Goal: Information Seeking & Learning: Learn about a topic

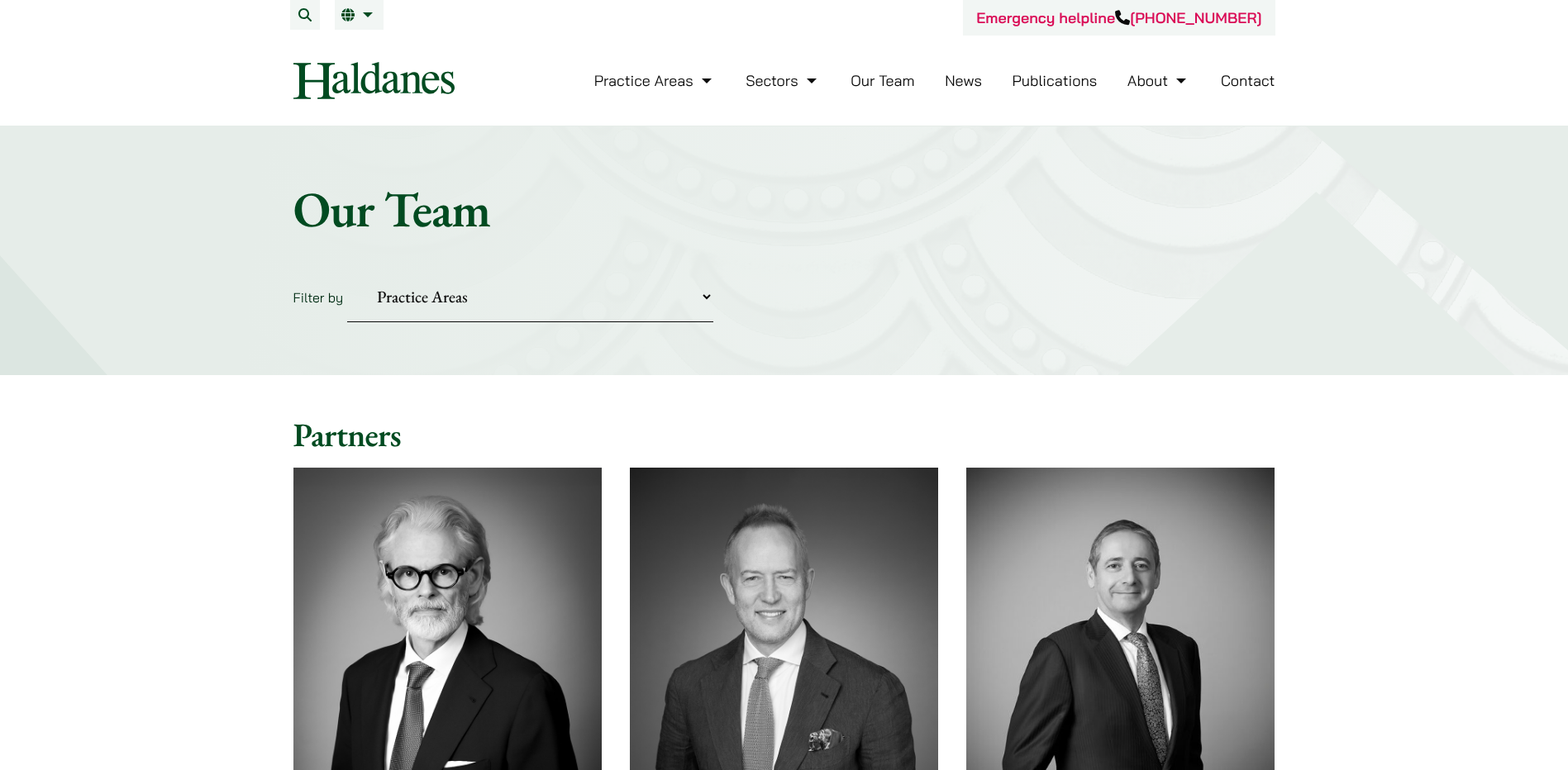
click at [887, 75] on link "Our Team" at bounding box center [882, 80] width 64 height 19
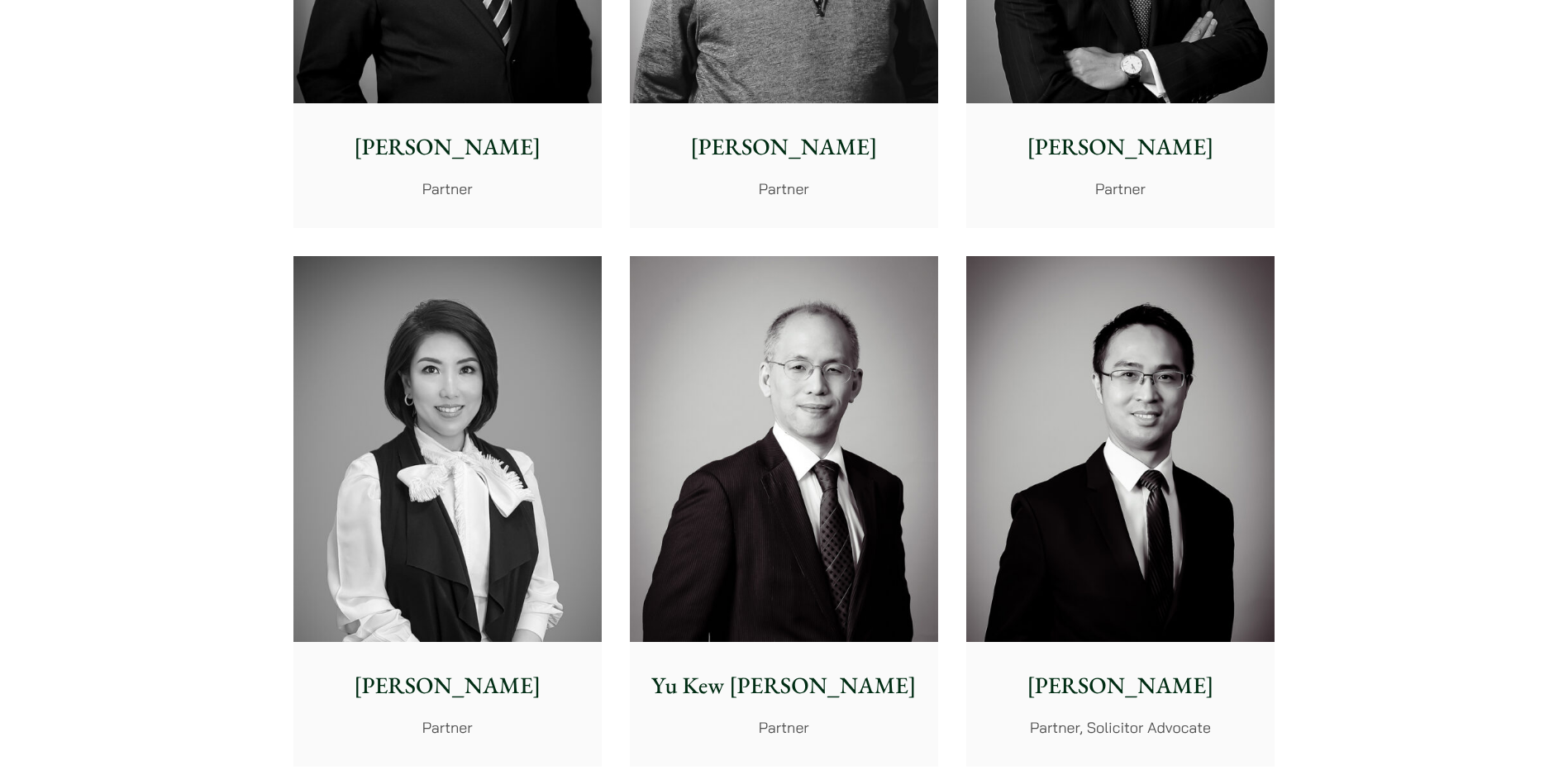
scroll to position [1479, 0]
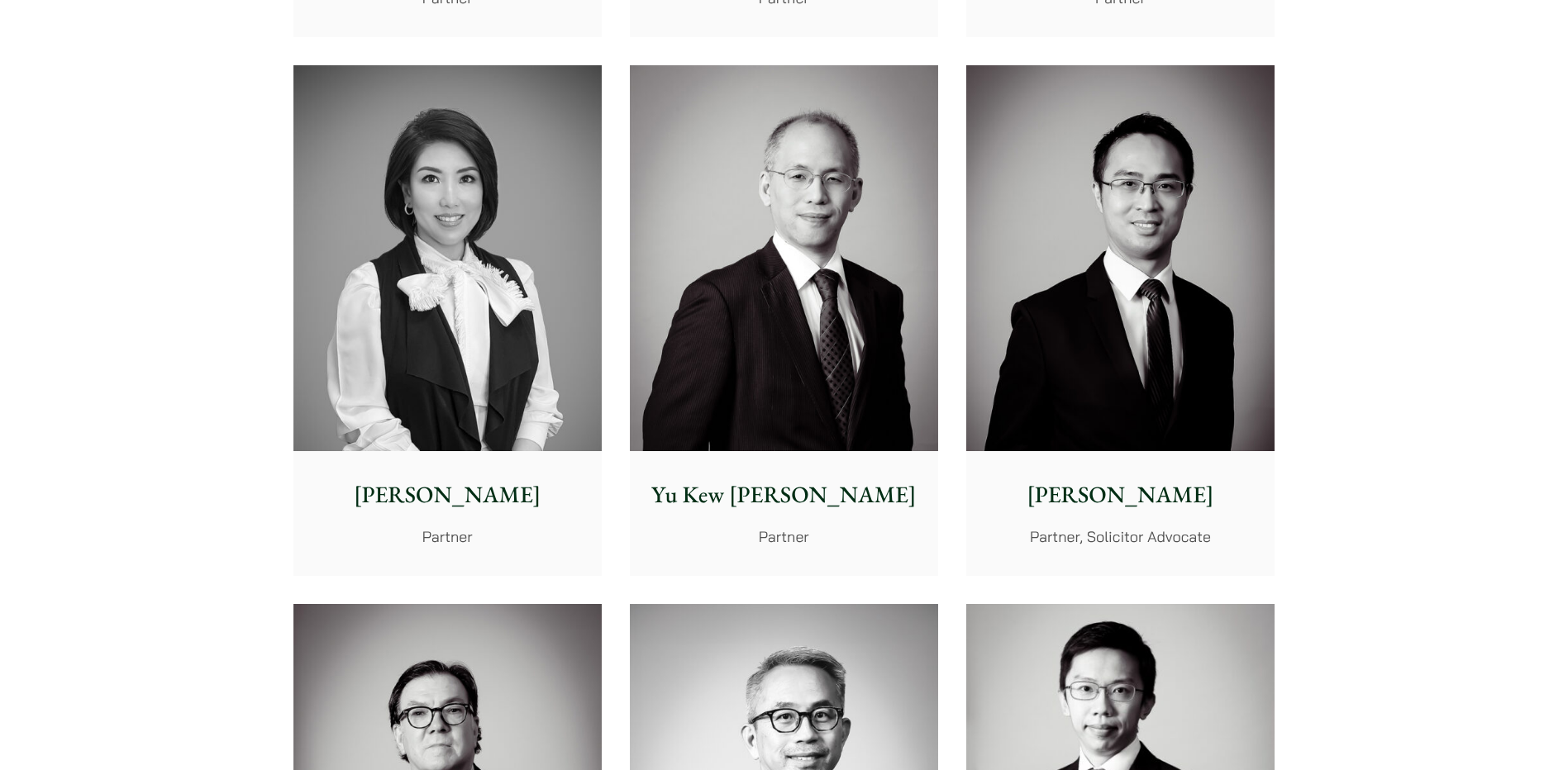
click at [741, 333] on img at bounding box center [784, 258] width 309 height 386
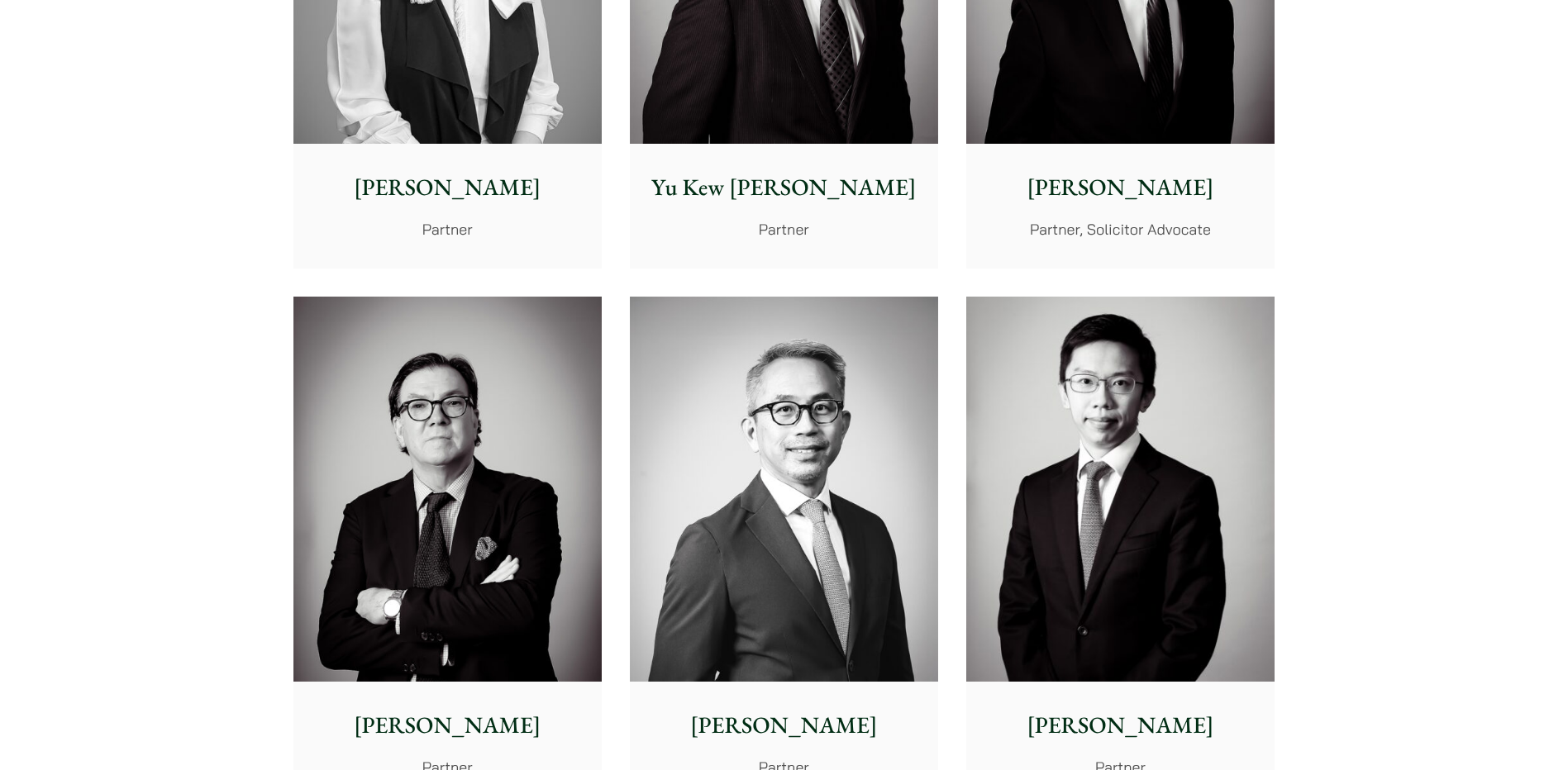
scroll to position [1893, 0]
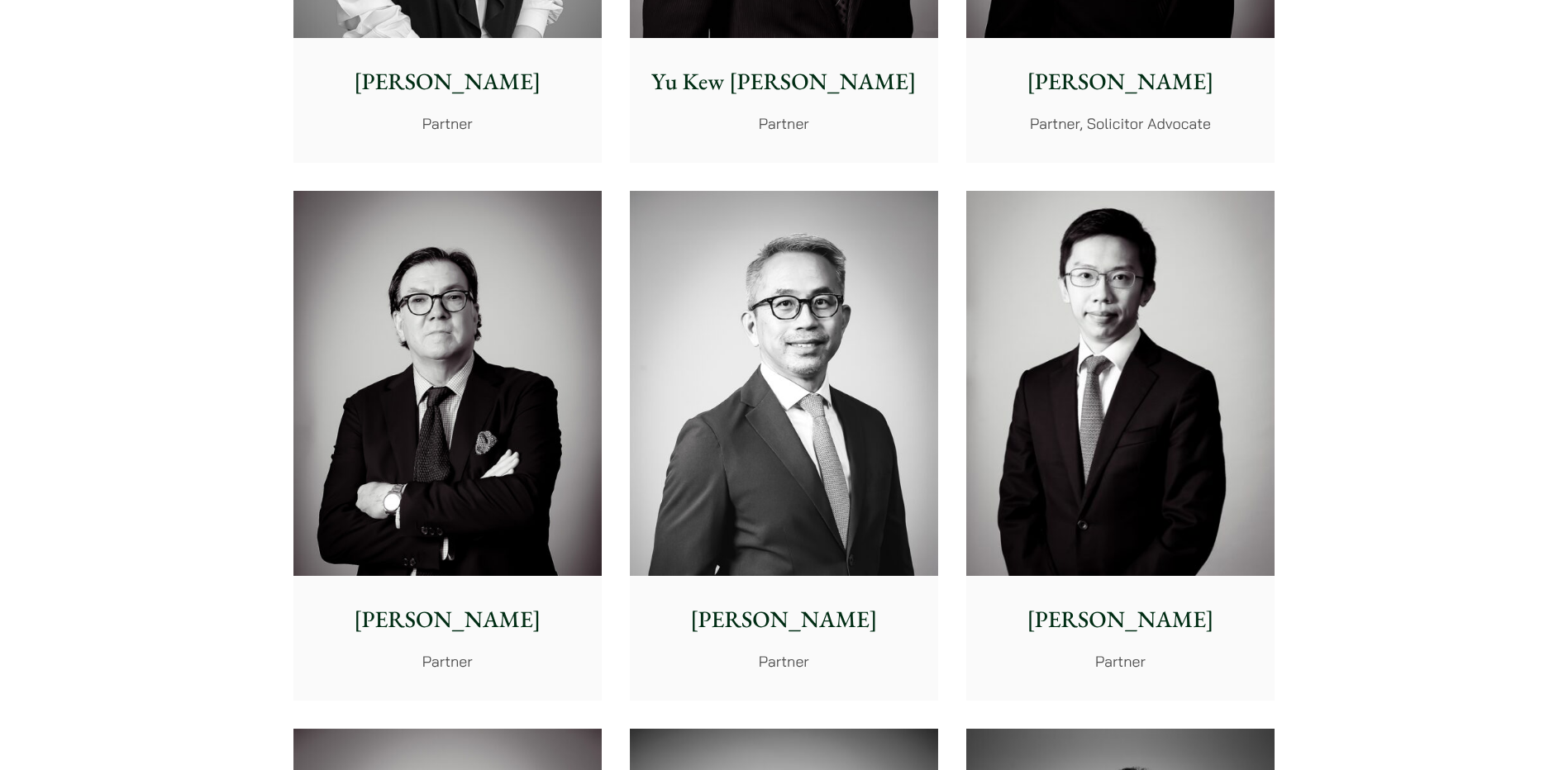
click at [1201, 89] on p "Nathan Wong" at bounding box center [1120, 81] width 282 height 34
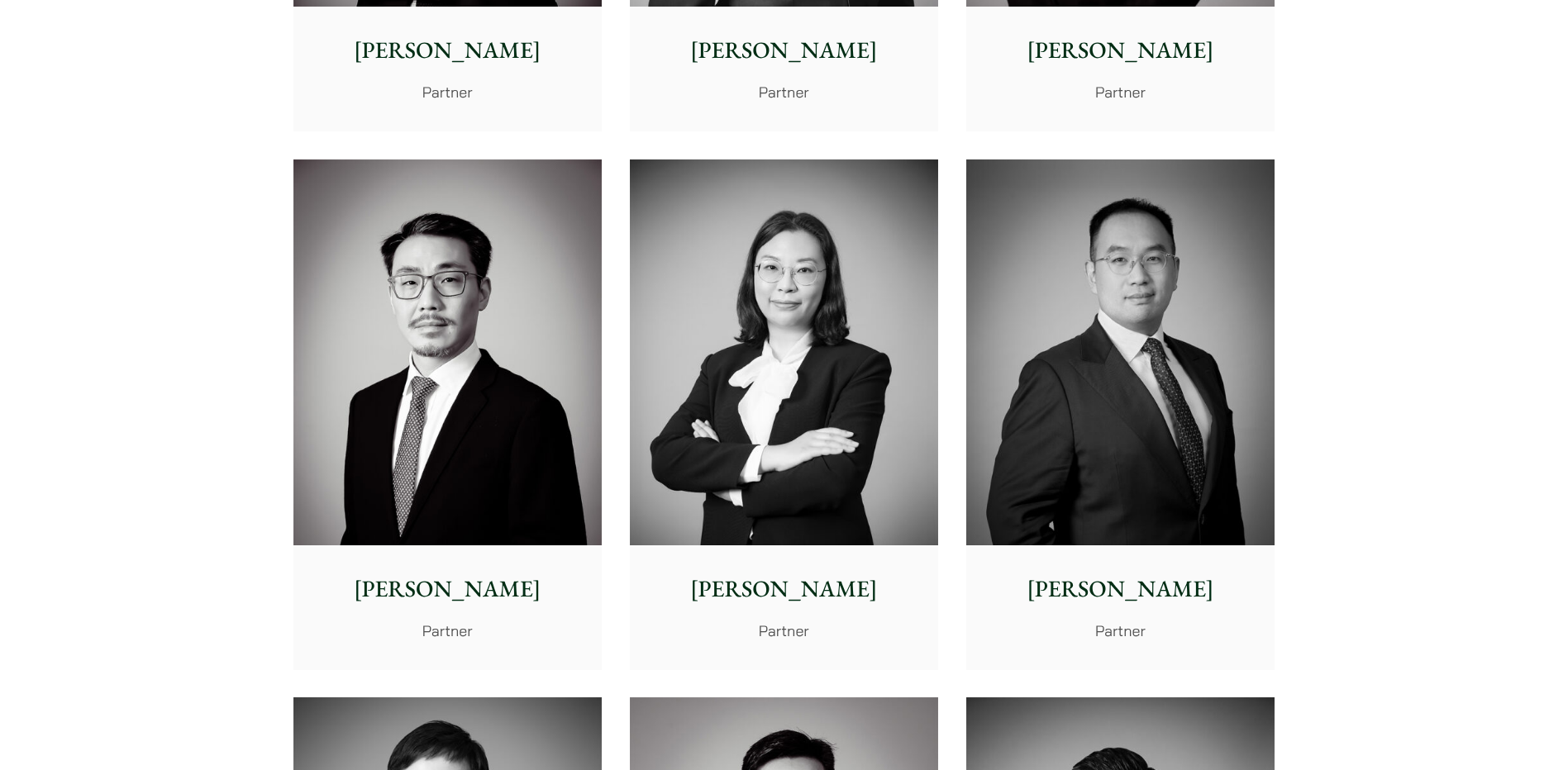
scroll to position [2305, 0]
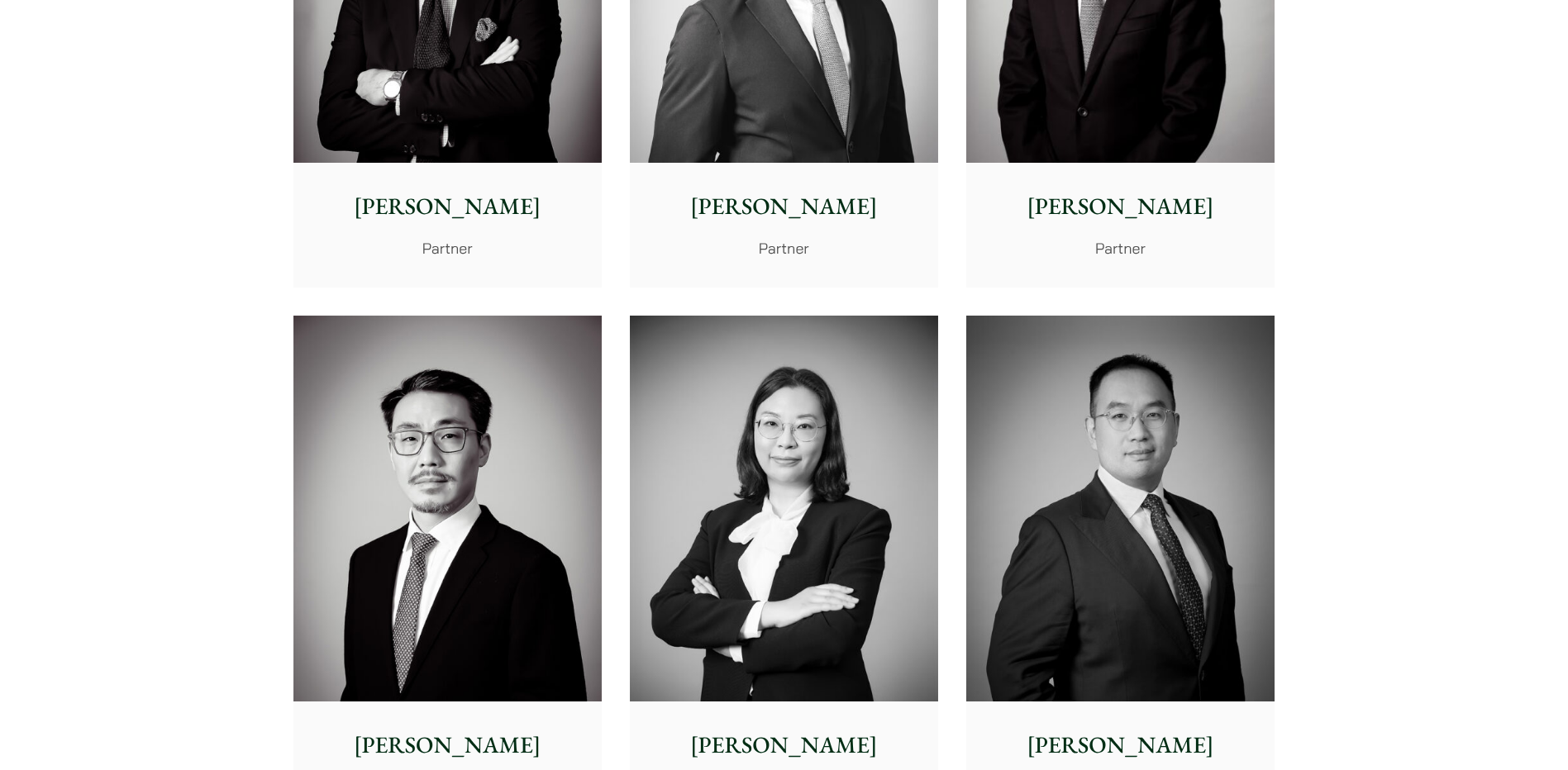
click at [1117, 192] on p "Henry Ma" at bounding box center [1120, 206] width 282 height 34
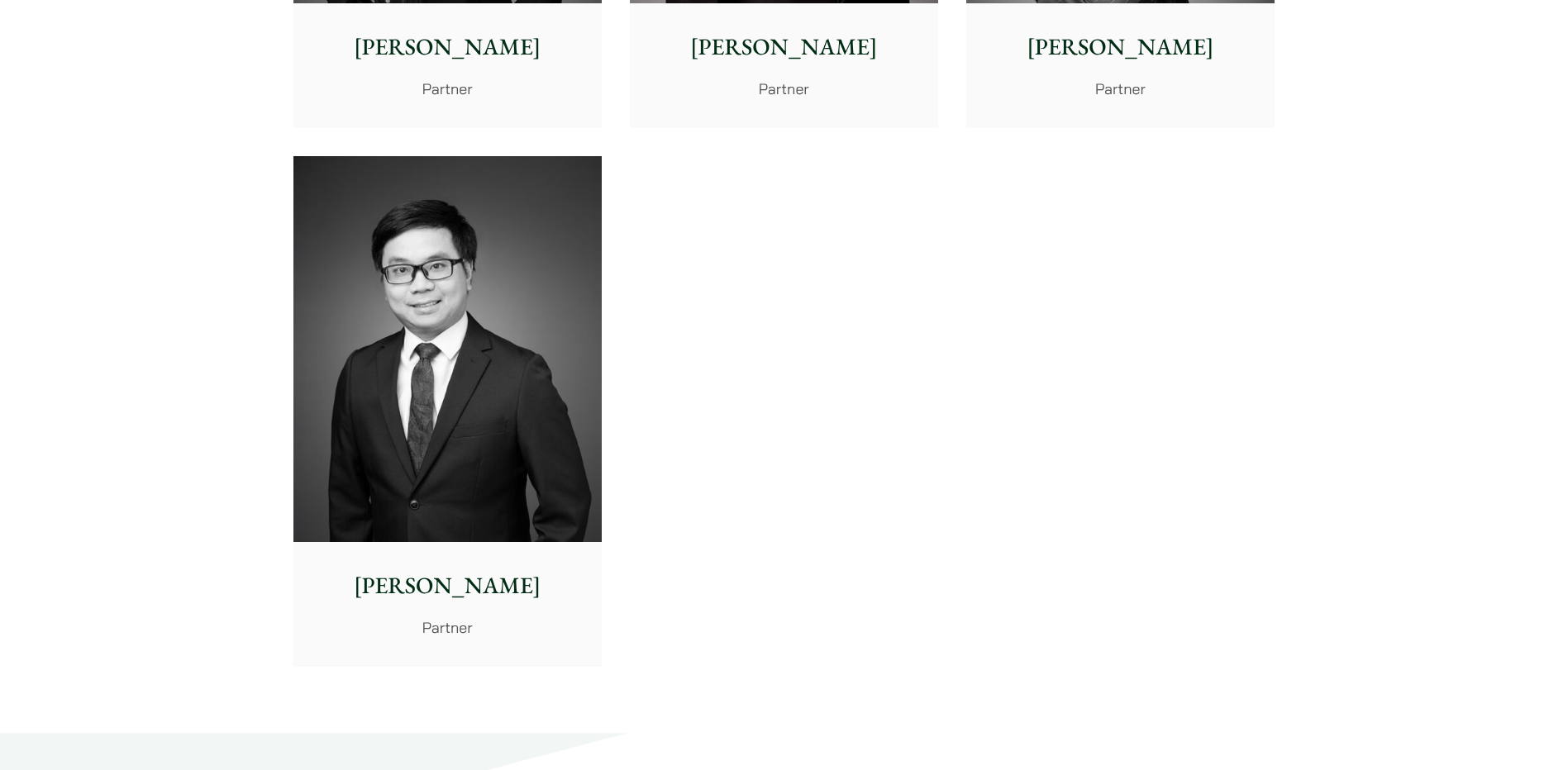
scroll to position [3545, 0]
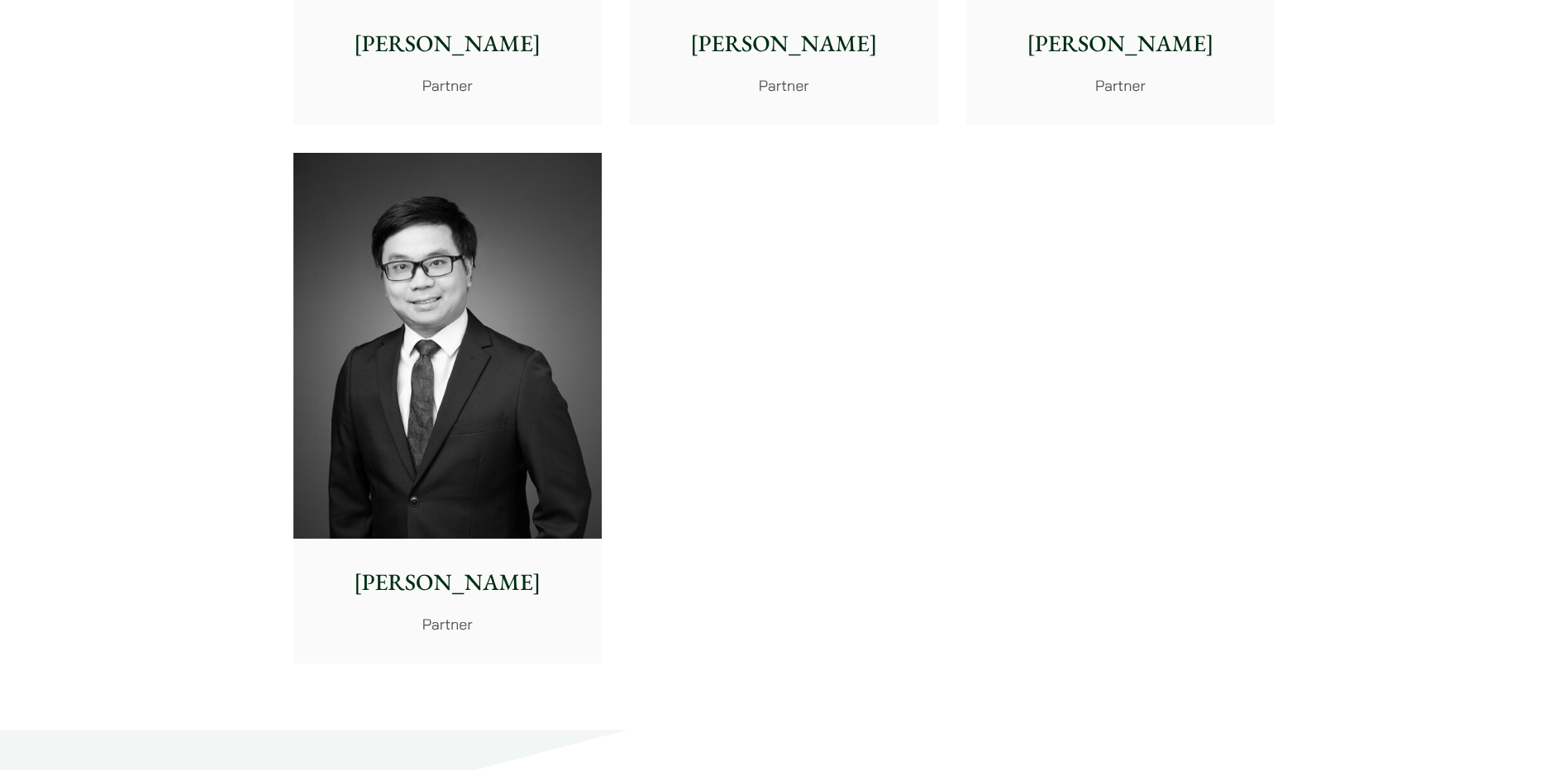
click at [572, 492] on img at bounding box center [447, 346] width 309 height 386
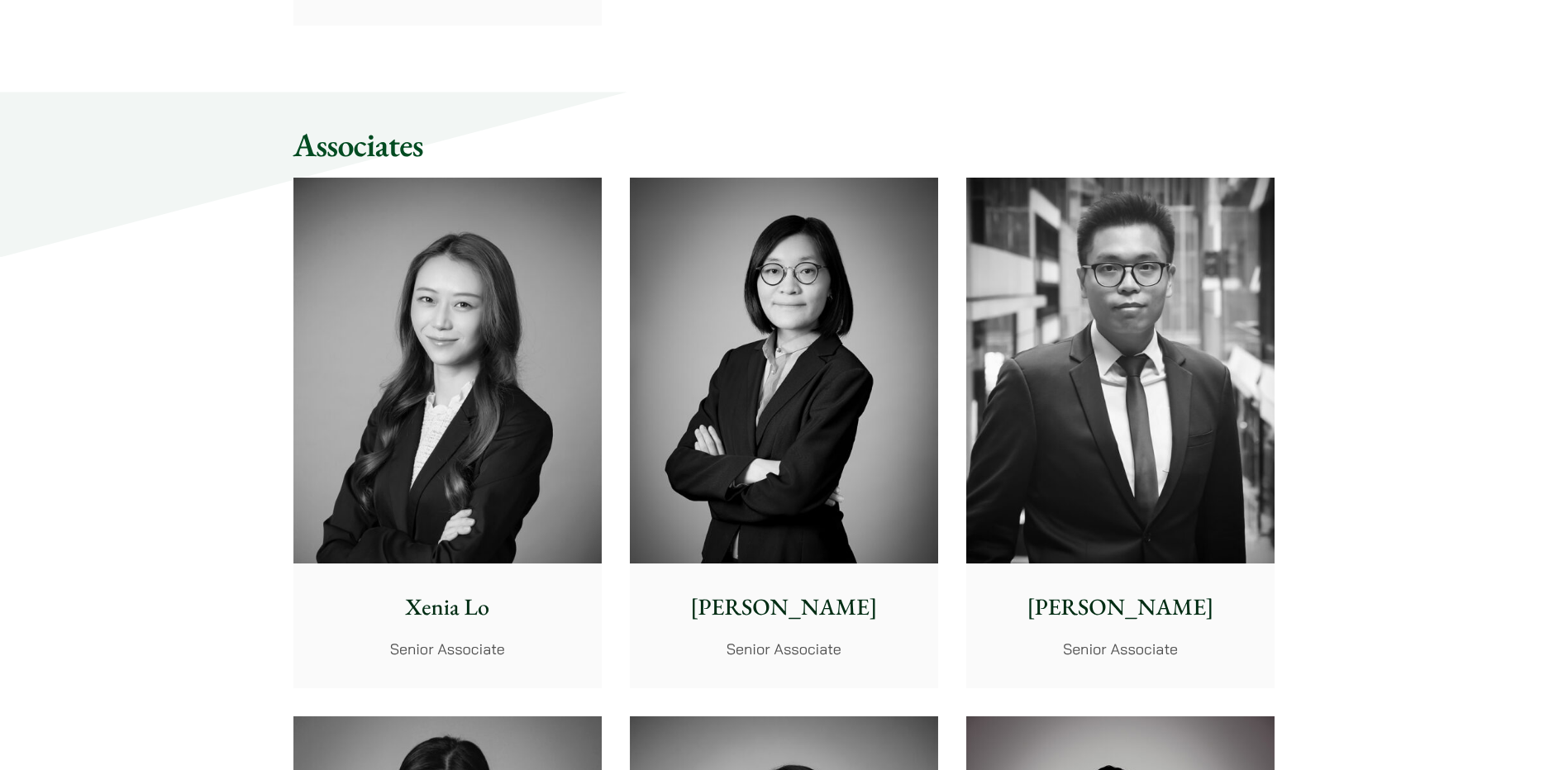
scroll to position [4372, 0]
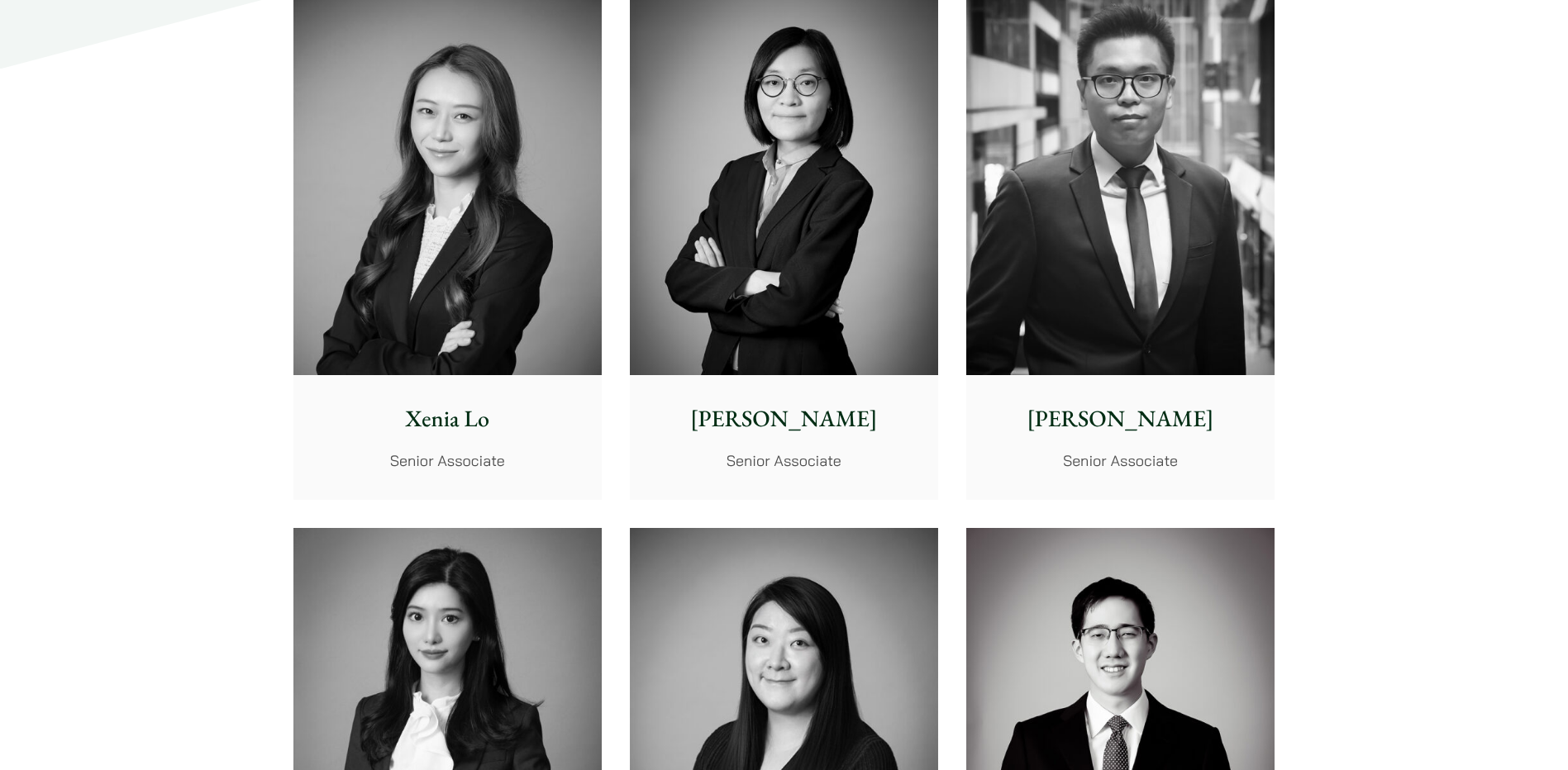
click at [1125, 376] on div "Ben Chan Senior Associate" at bounding box center [1120, 437] width 309 height 123
click at [1207, 425] on p "Ben Chan" at bounding box center [1120, 418] width 282 height 34
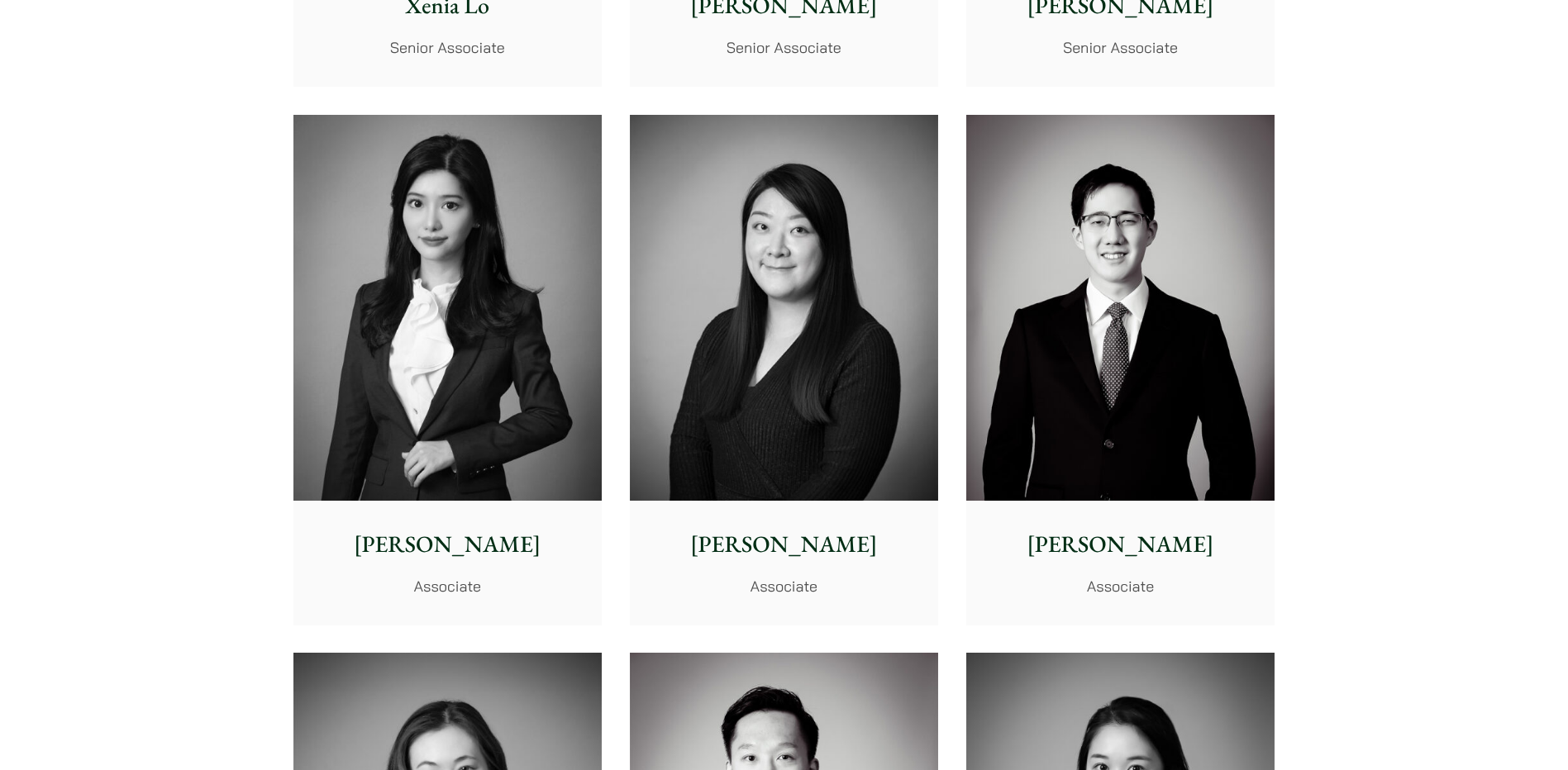
scroll to position [5198, 0]
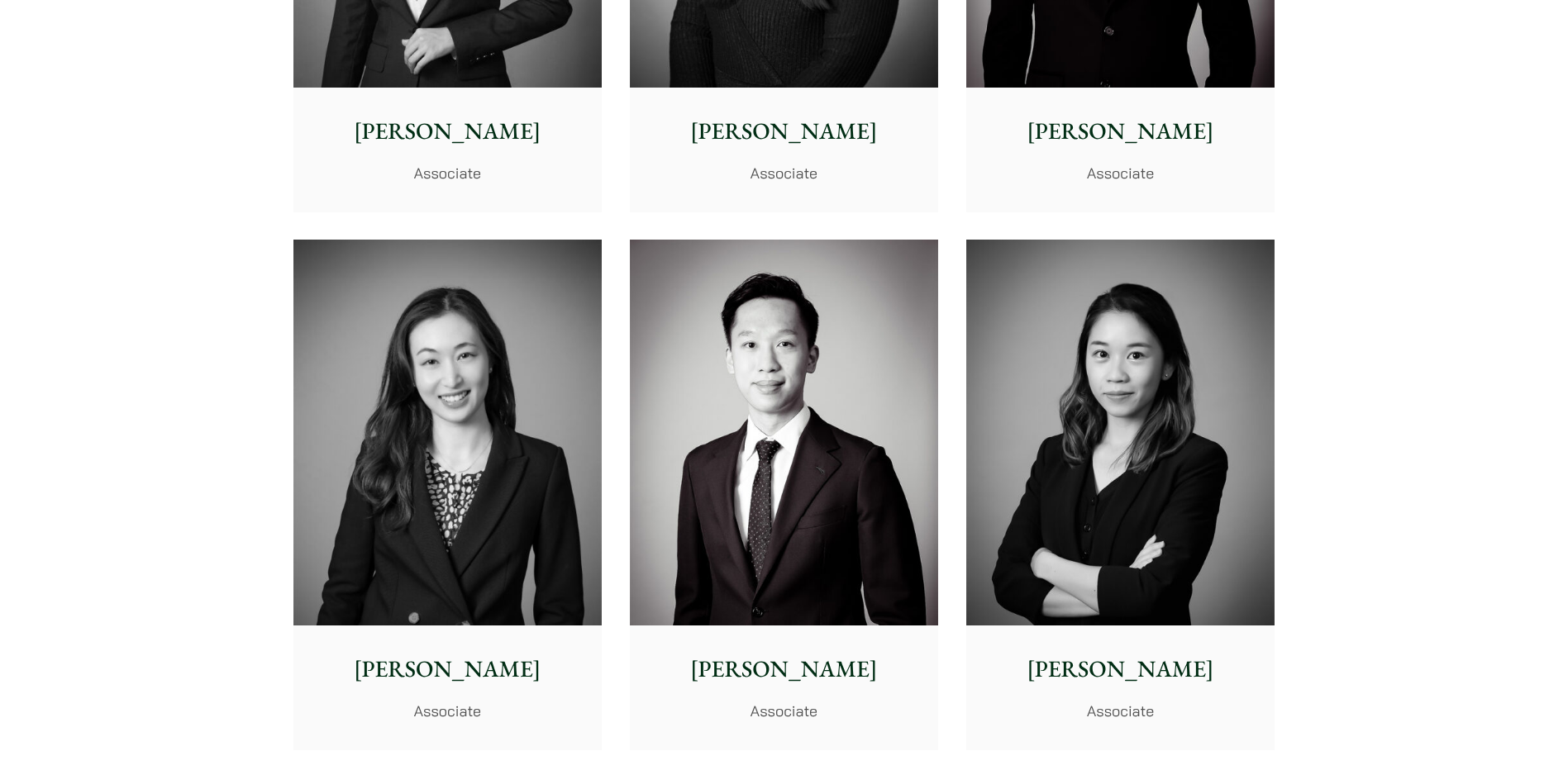
click at [511, 169] on p "Associate" at bounding box center [447, 173] width 282 height 22
click at [819, 533] on img at bounding box center [784, 433] width 309 height 386
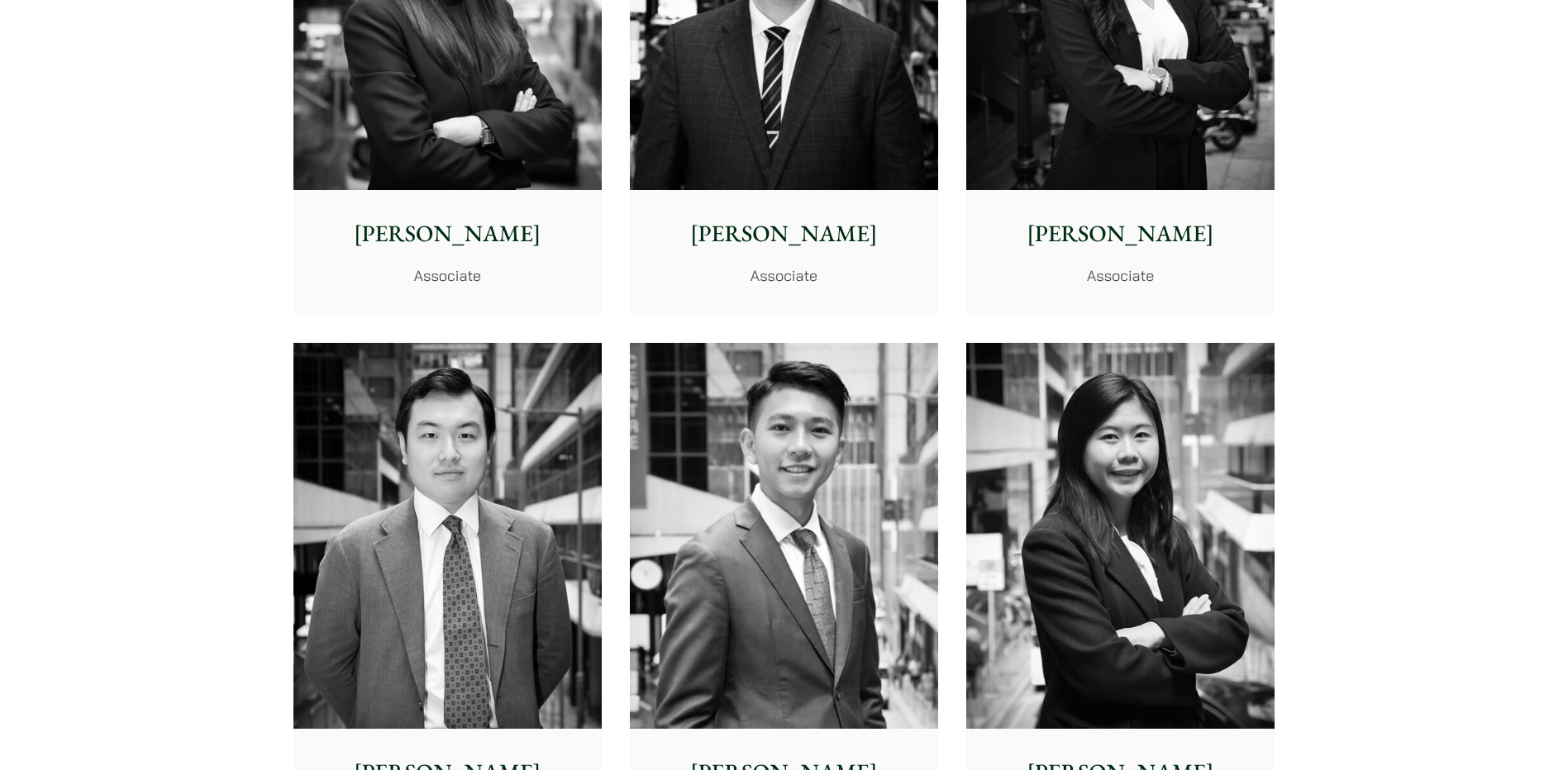
scroll to position [6272, 0]
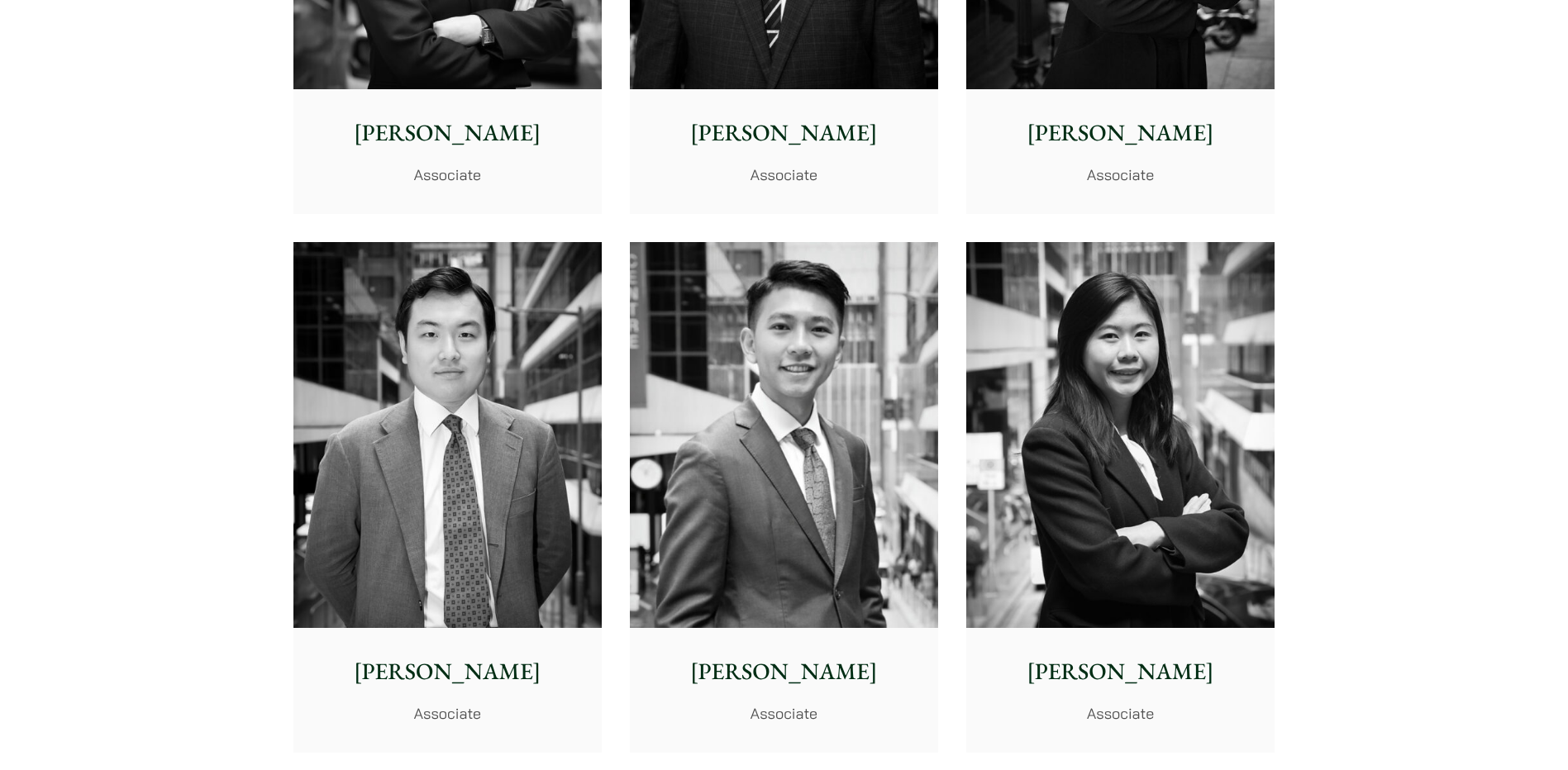
click at [774, 669] on p "Brian Fung" at bounding box center [784, 672] width 282 height 34
click at [564, 450] on img at bounding box center [447, 435] width 309 height 386
click at [1068, 345] on img at bounding box center [1120, 435] width 309 height 386
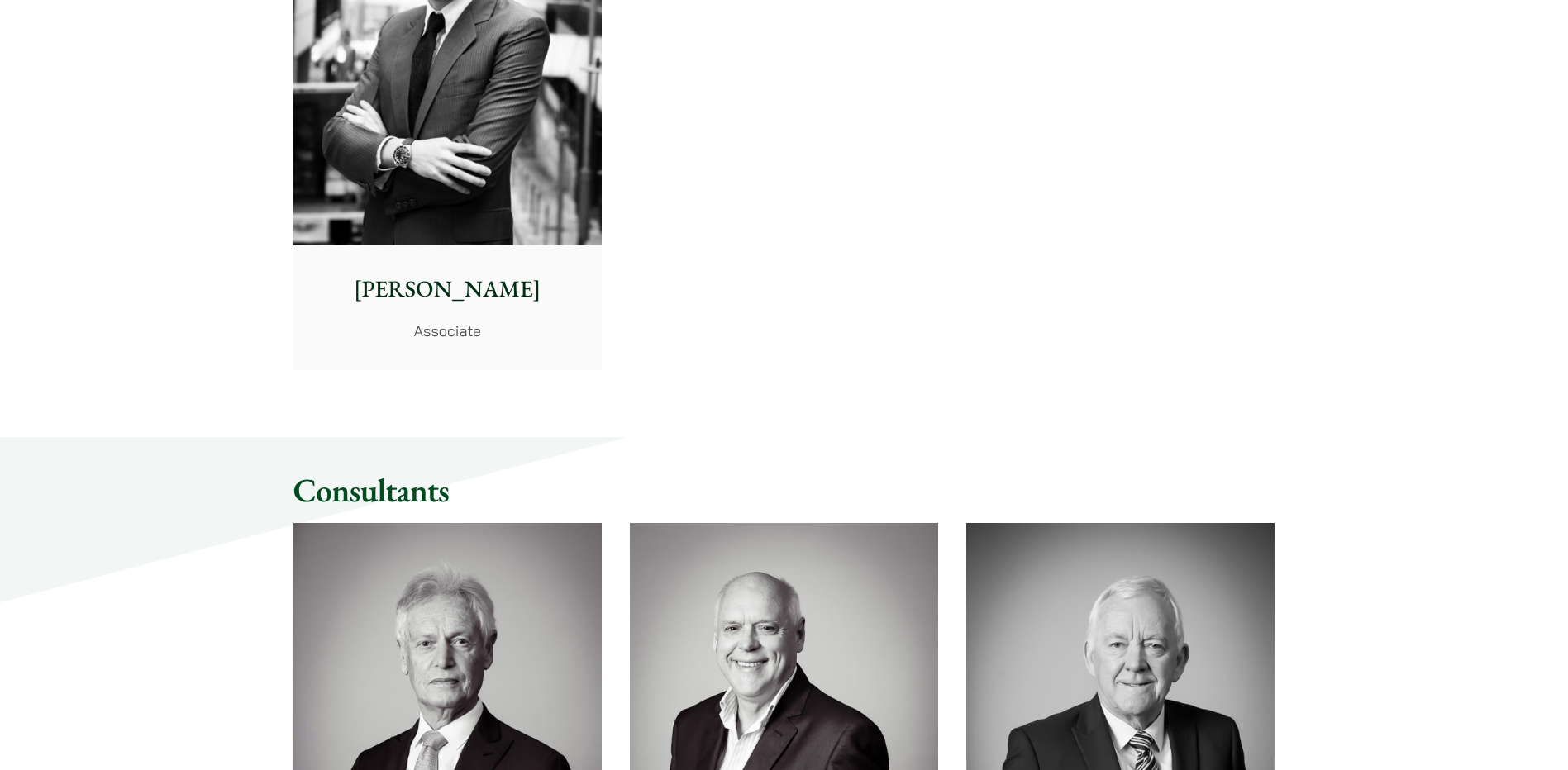
scroll to position [6933, 0]
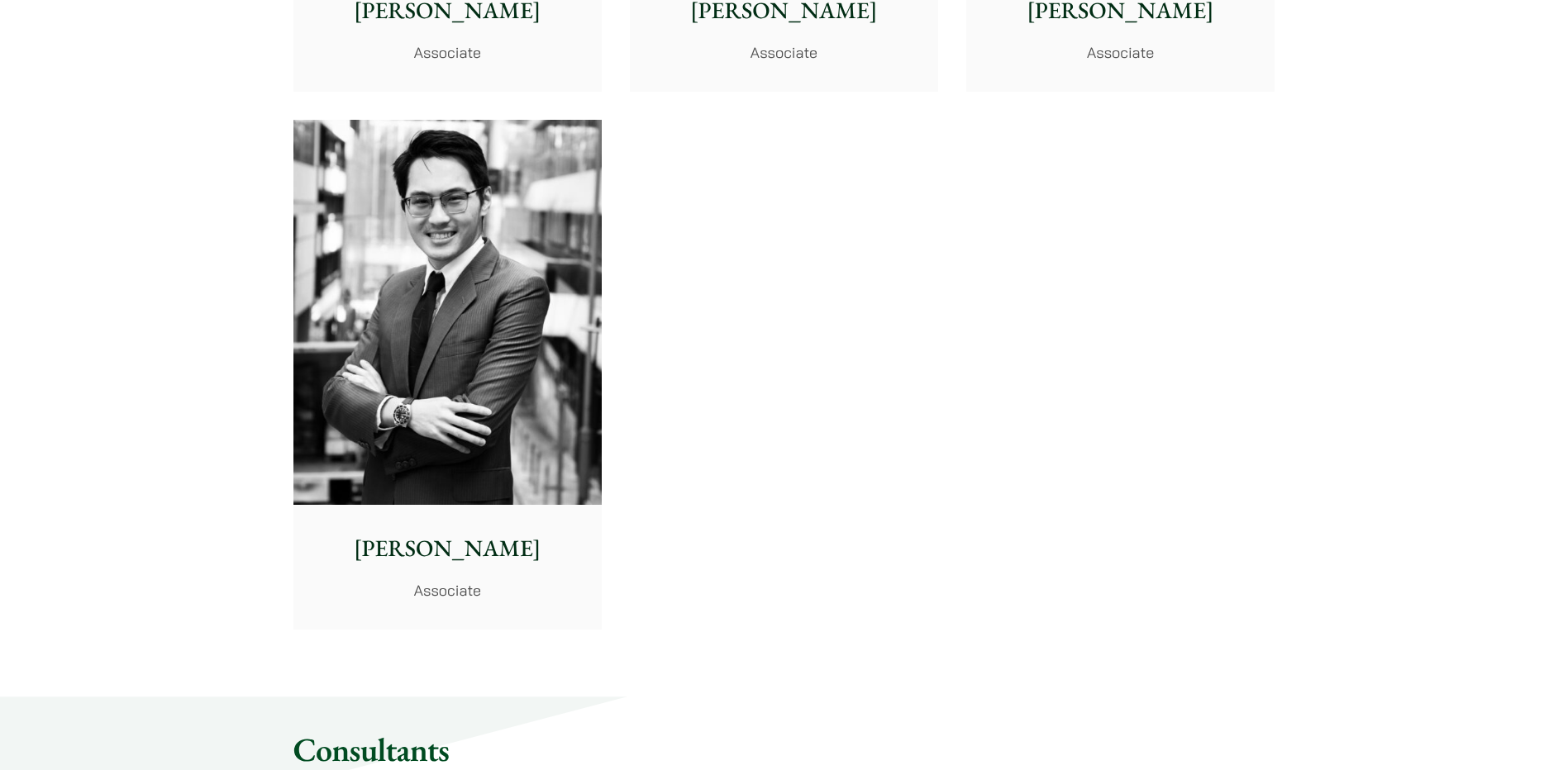
click at [579, 321] on img at bounding box center [447, 312] width 309 height 386
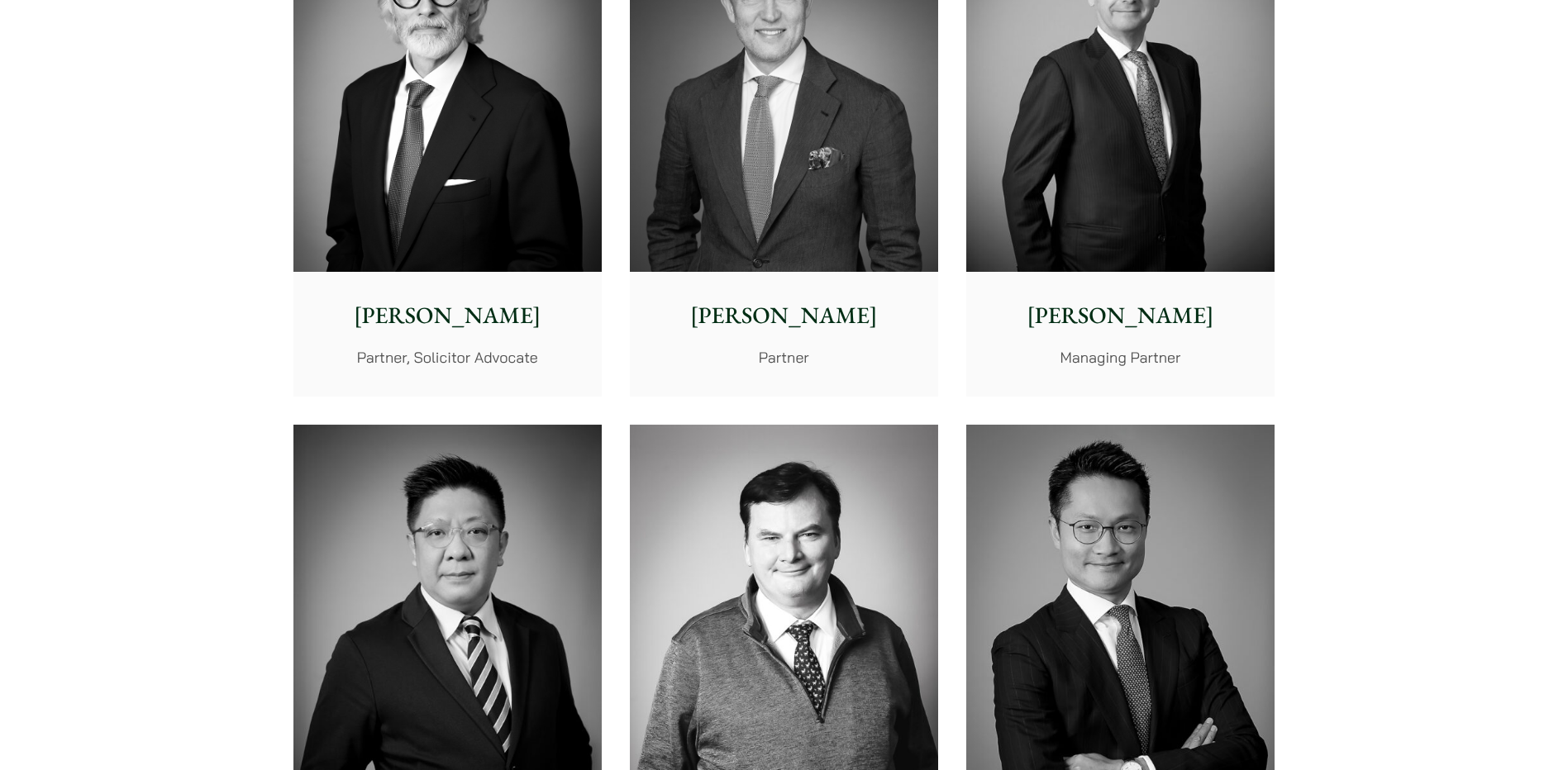
scroll to position [748, 0]
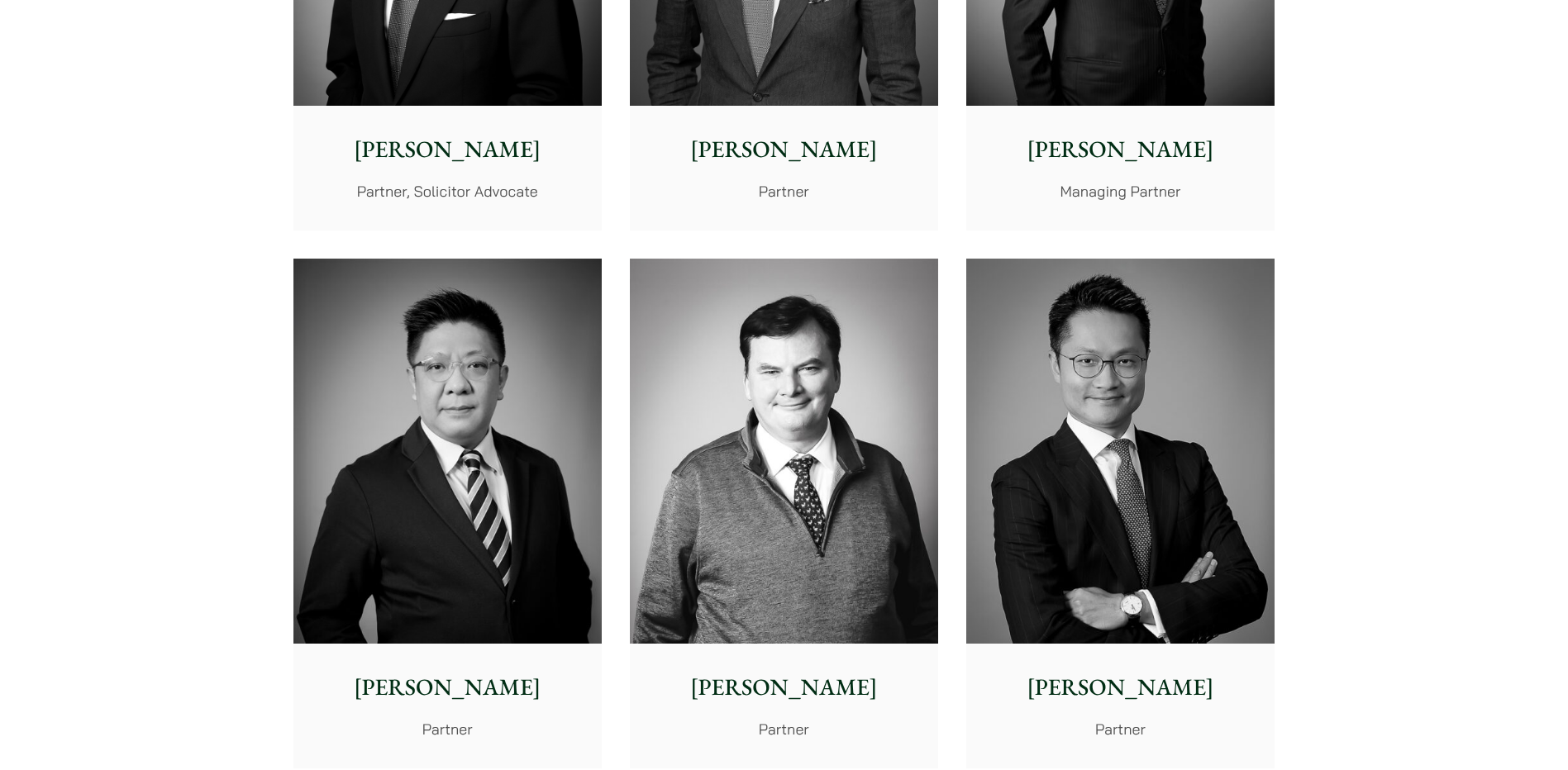
click at [860, 378] on img at bounding box center [784, 452] width 309 height 386
click at [1167, 123] on div "Andrew Powner Managing Partner" at bounding box center [1120, 167] width 309 height 123
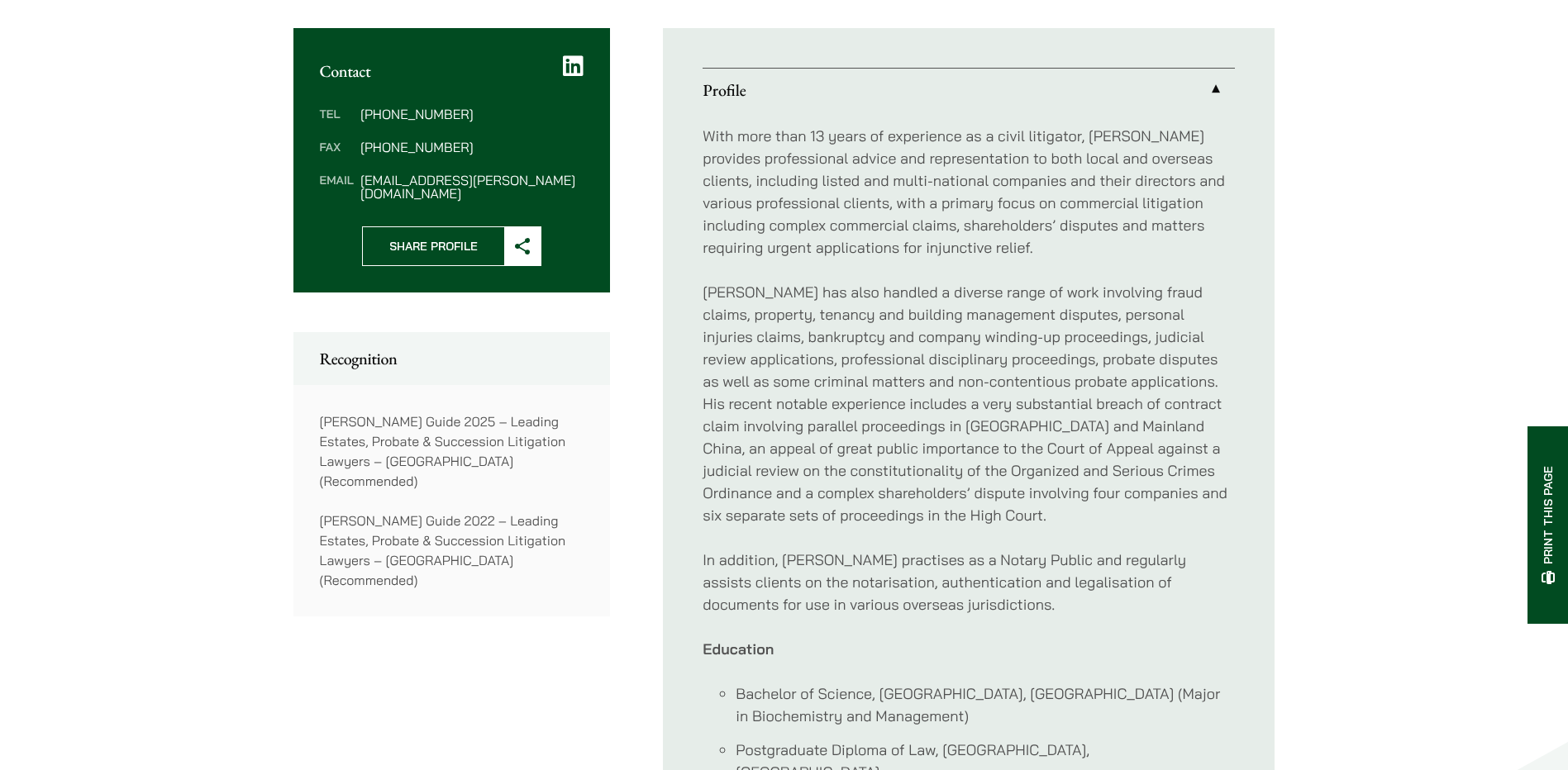
scroll to position [743, 0]
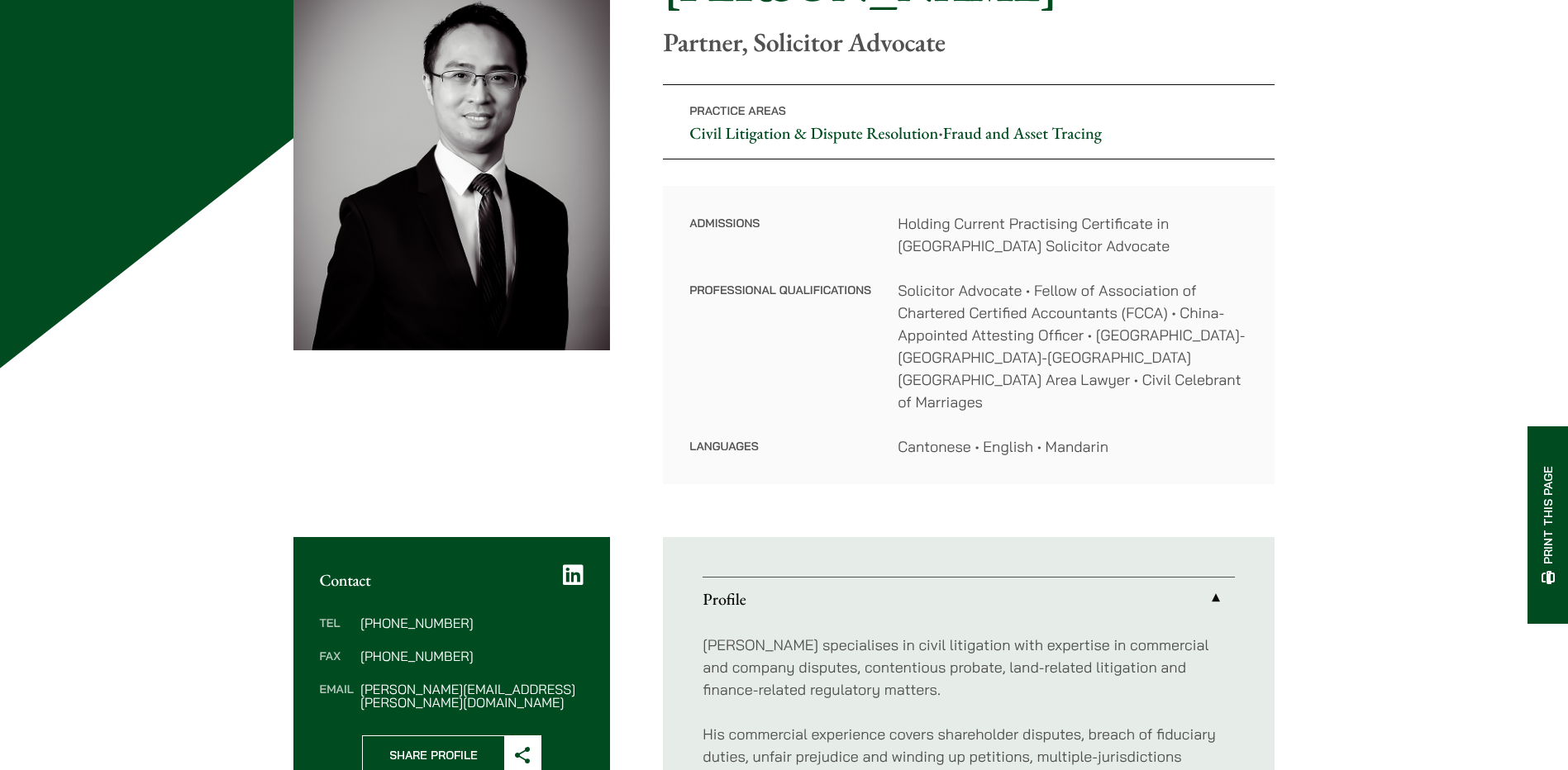
scroll to position [165, 0]
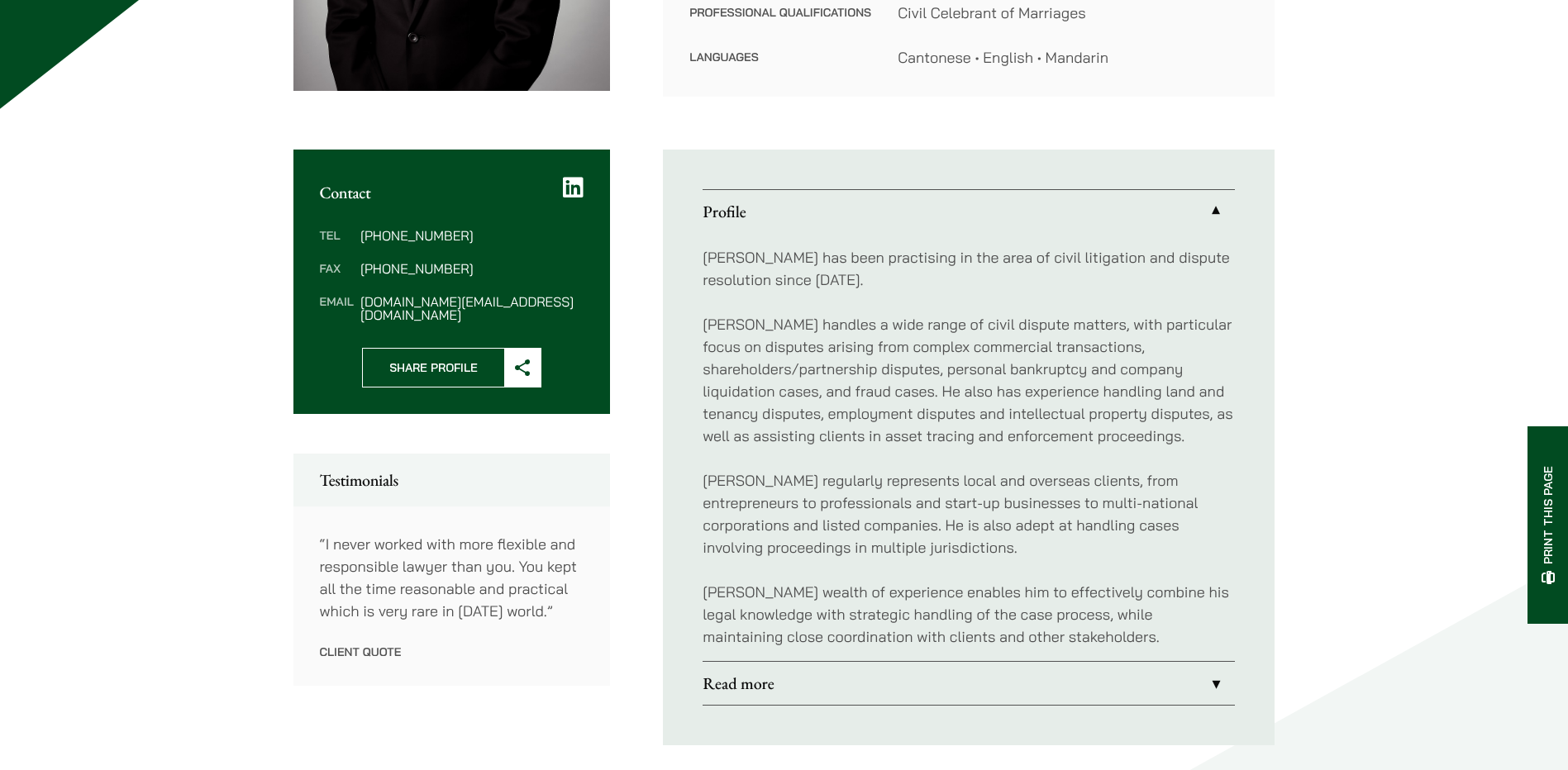
scroll to position [496, 0]
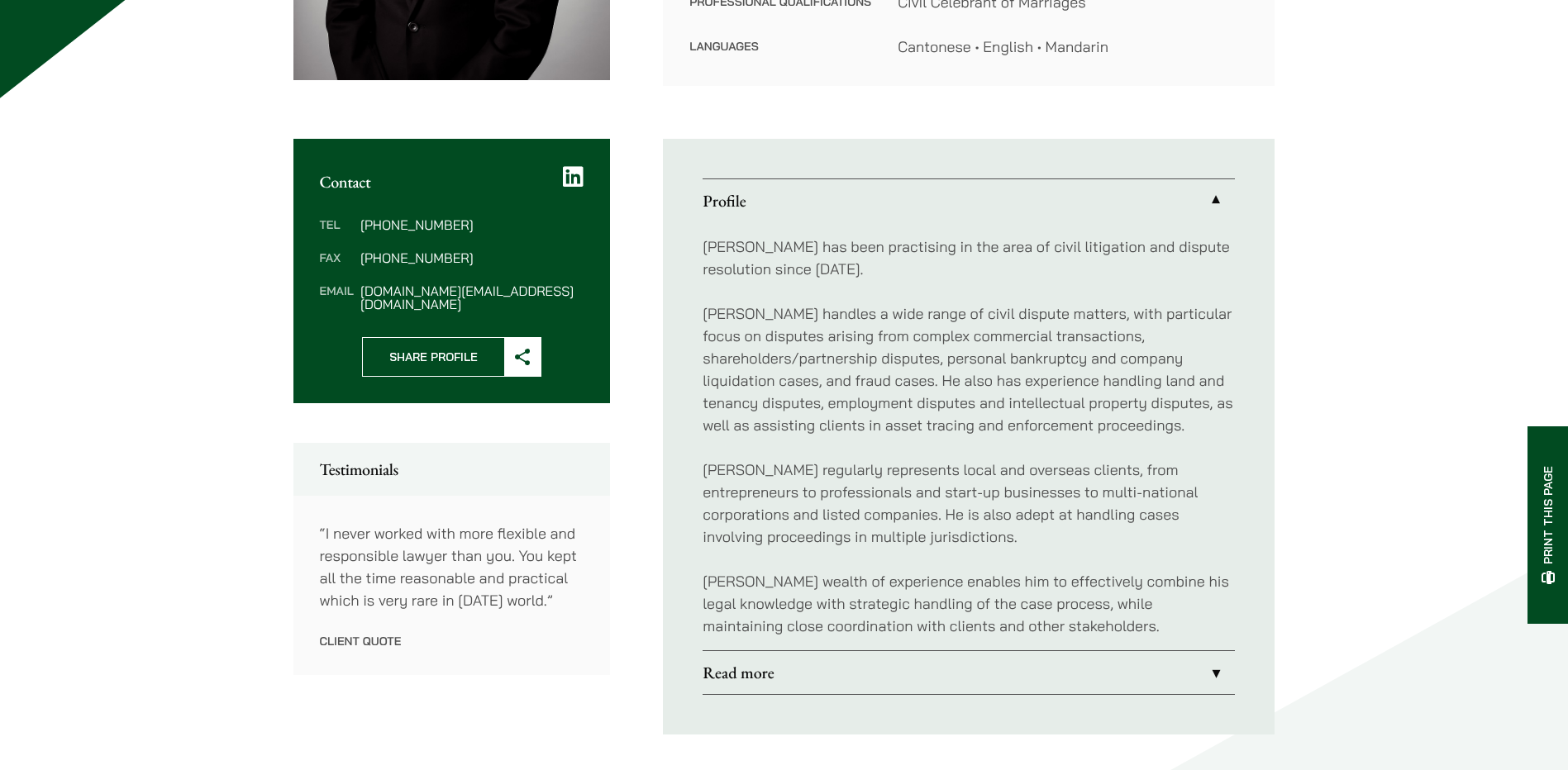
click at [756, 670] on link "Read more" at bounding box center [968, 673] width 532 height 43
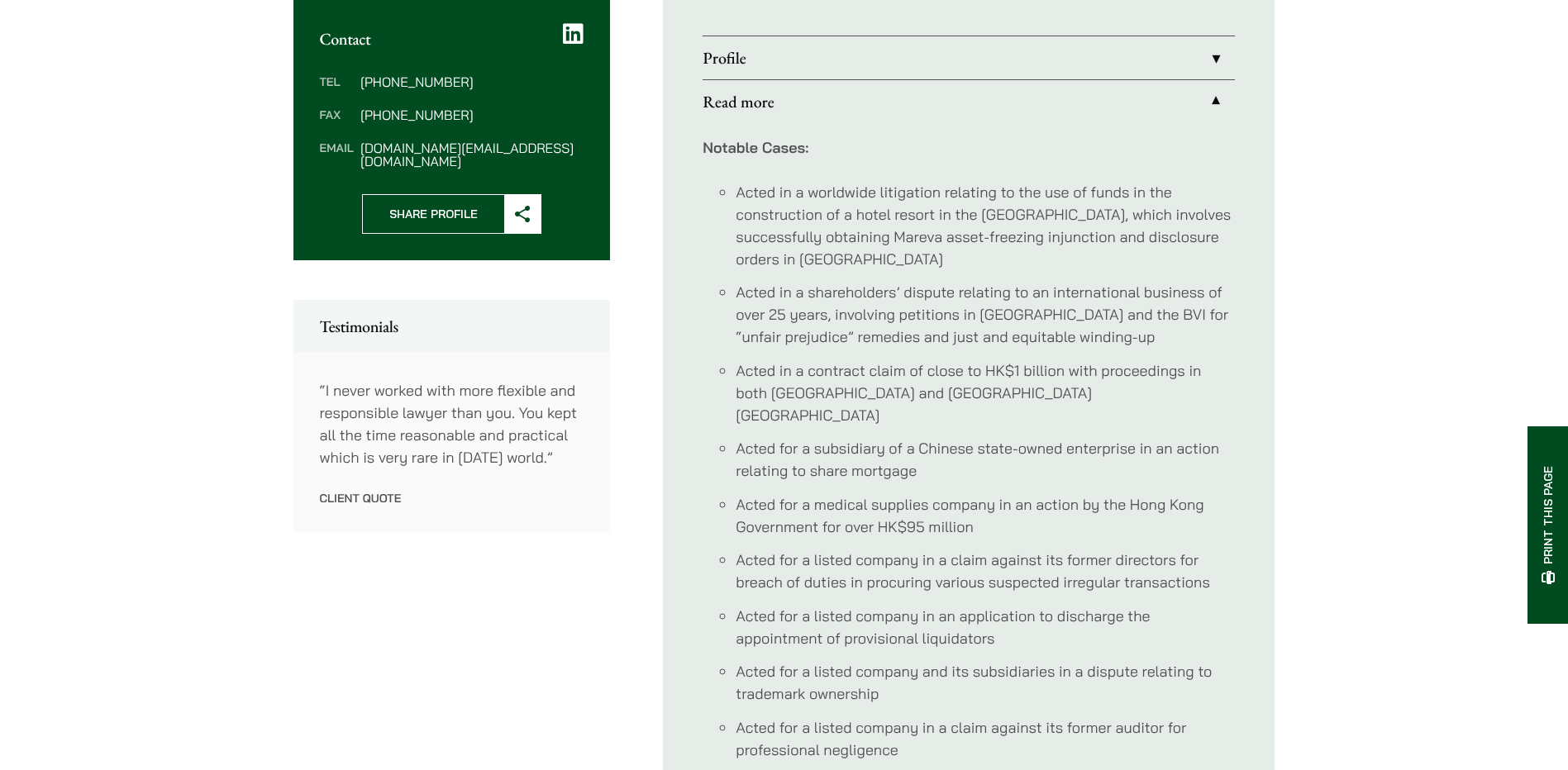
scroll to position [661, 0]
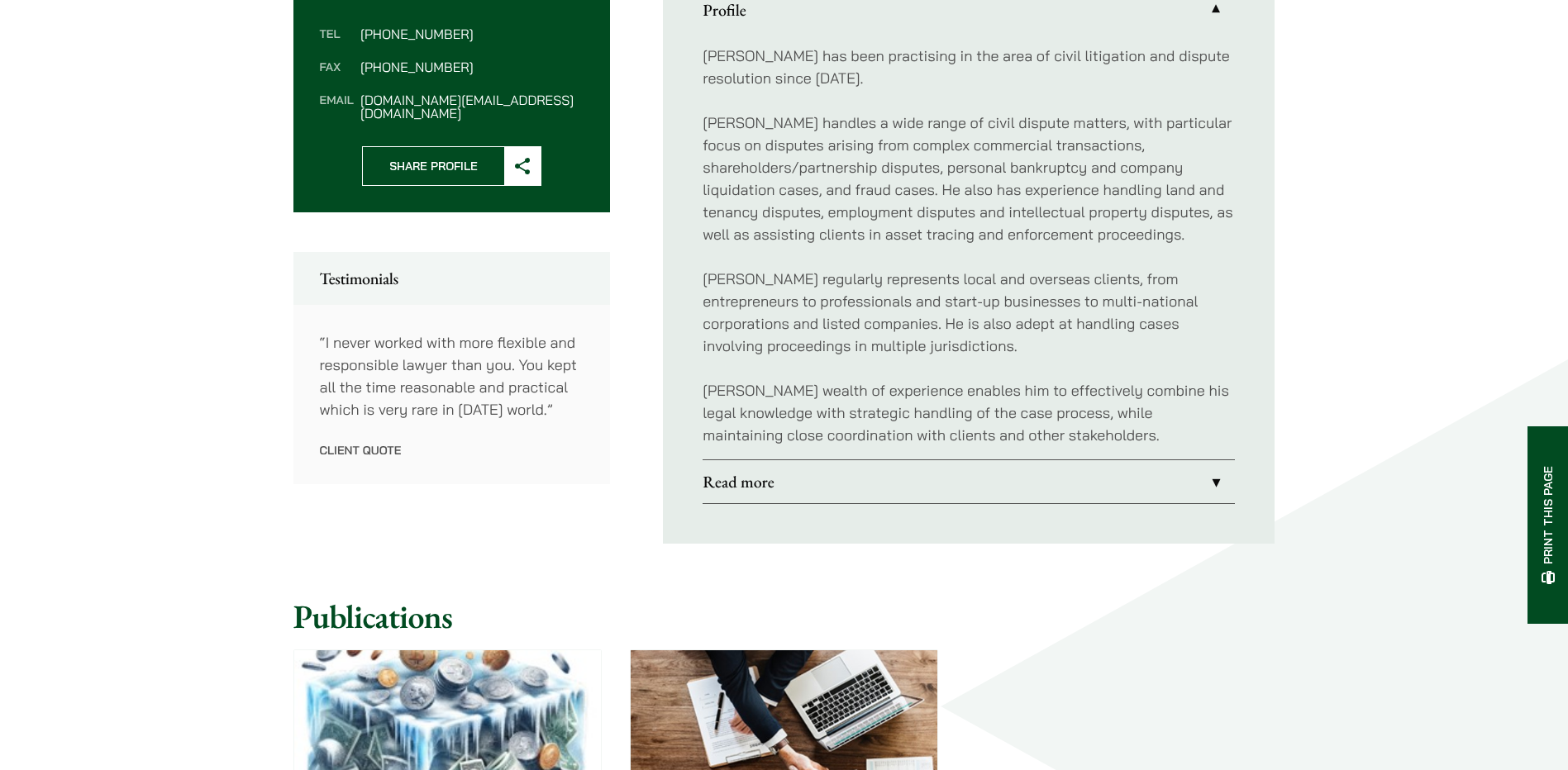
scroll to position [634, 0]
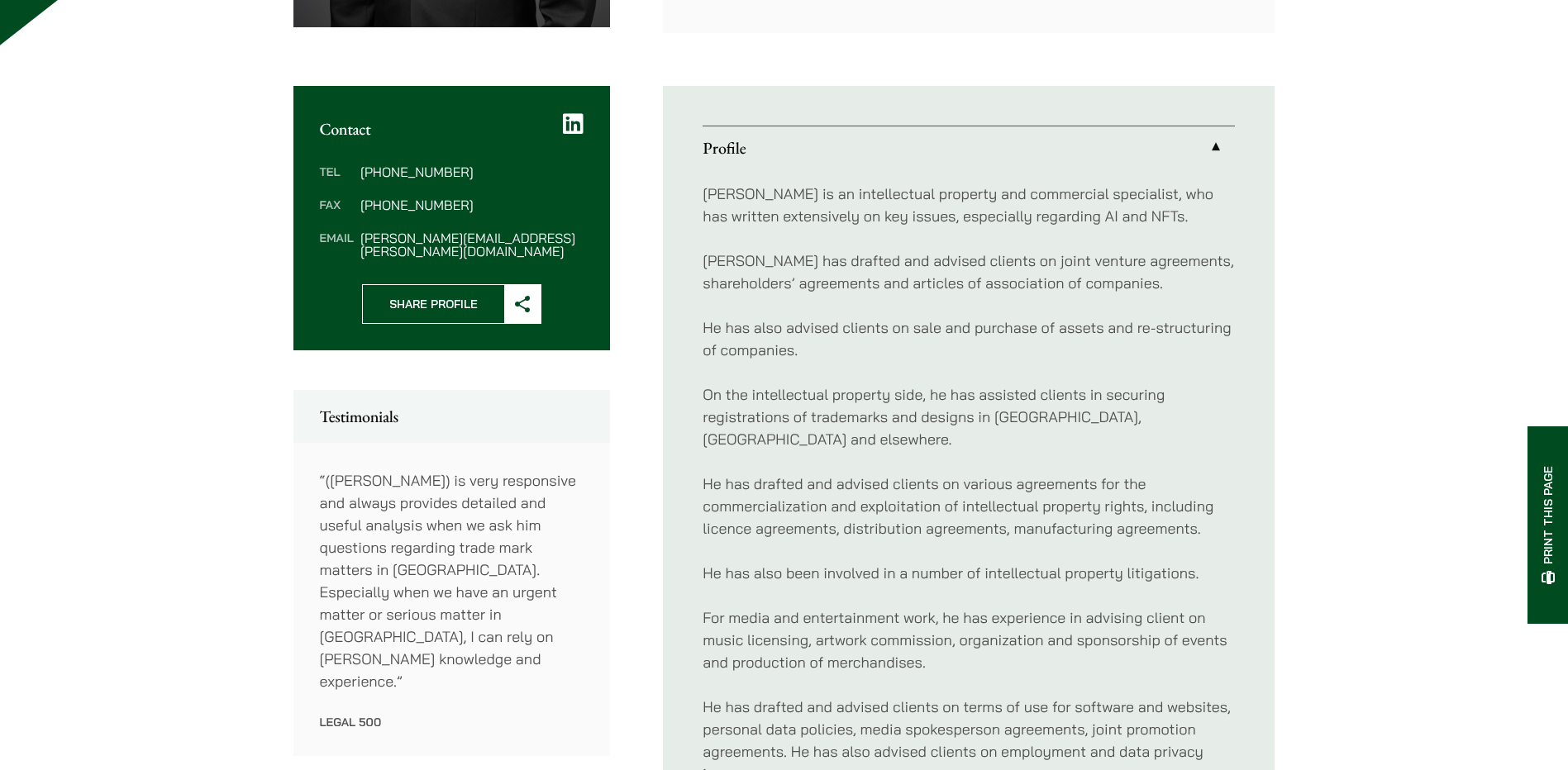
scroll to position [578, 0]
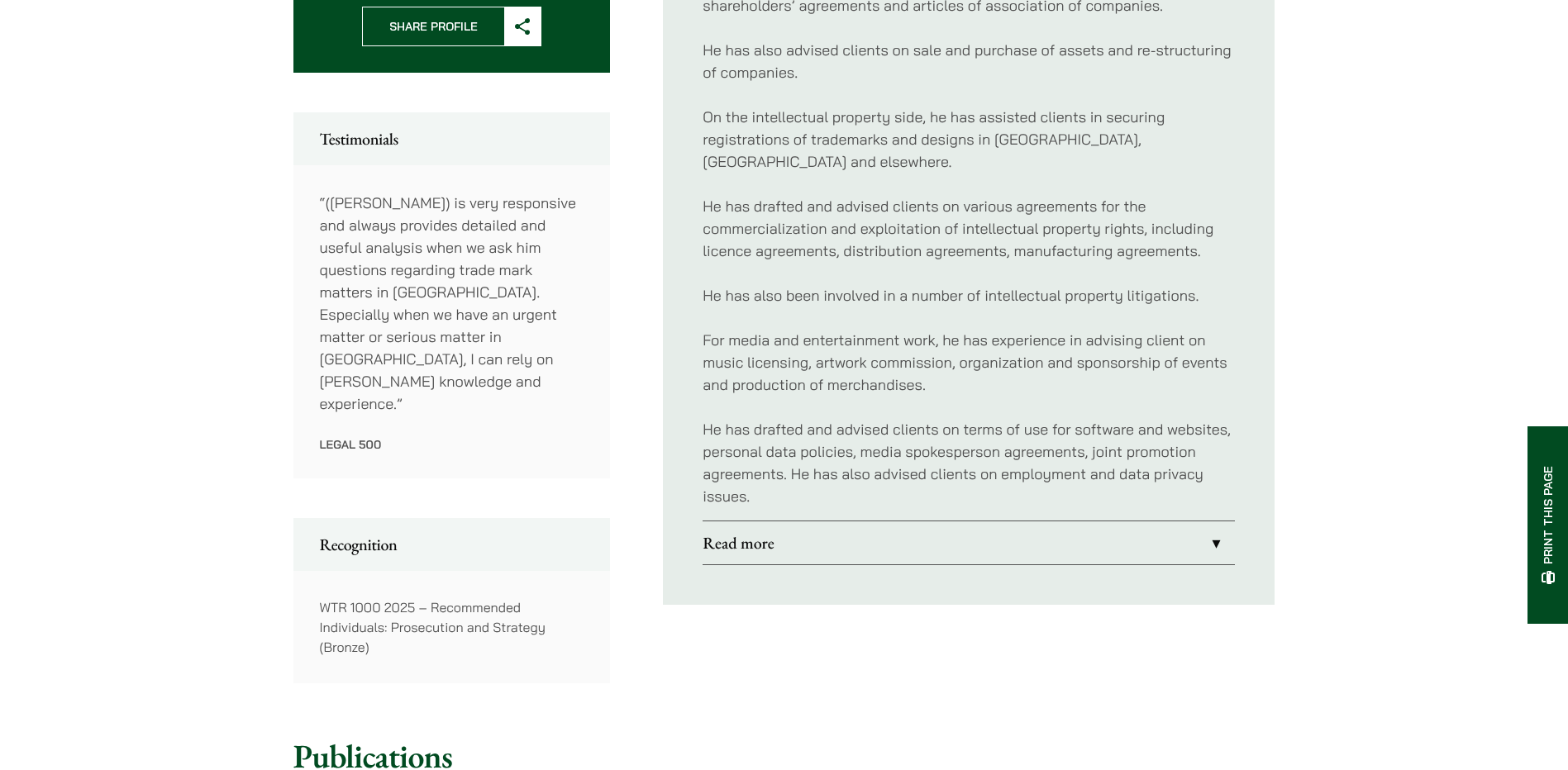
click at [850, 524] on link "Read more" at bounding box center [968, 543] width 532 height 43
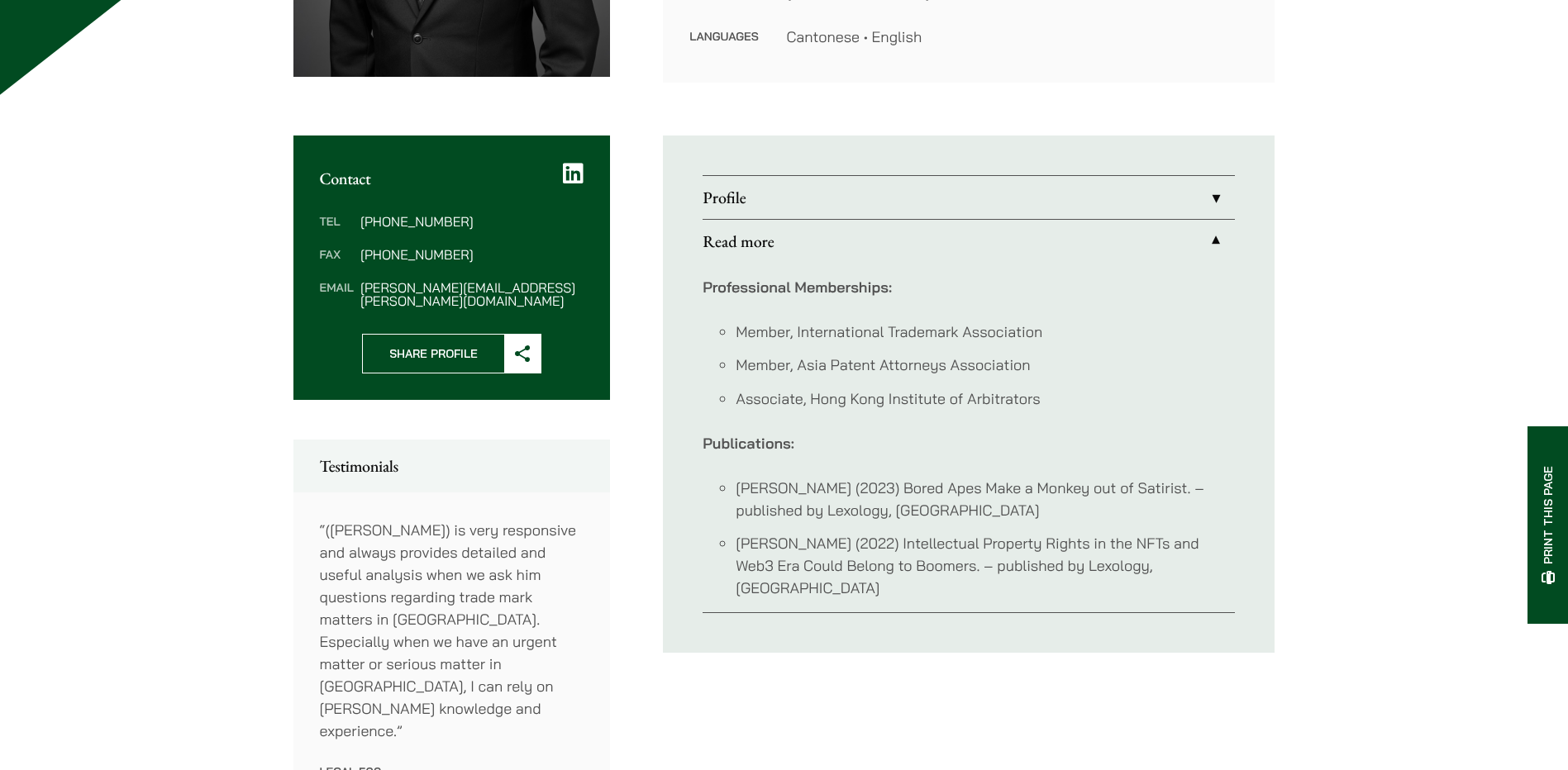
scroll to position [496, 0]
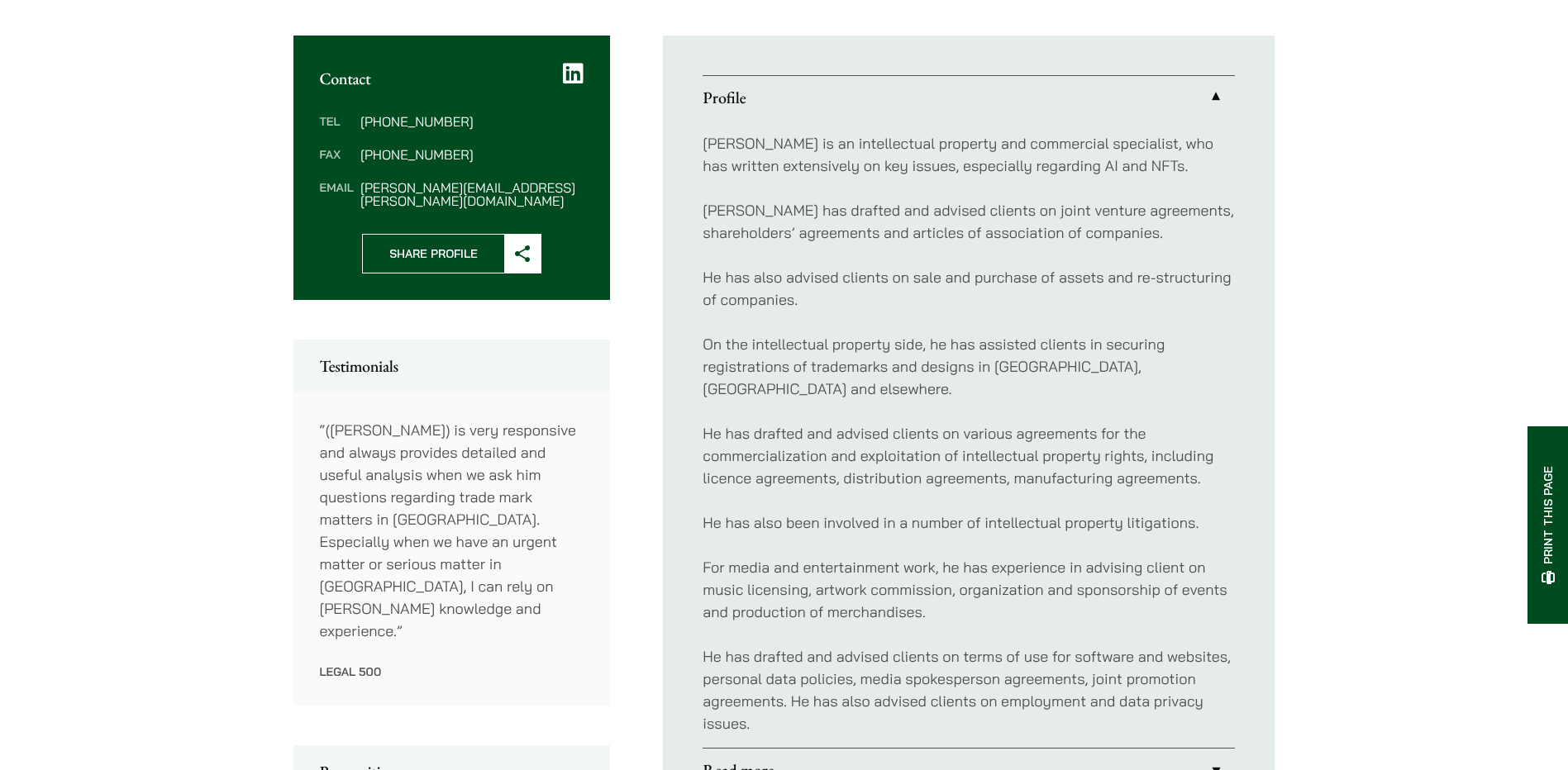
scroll to position [634, 0]
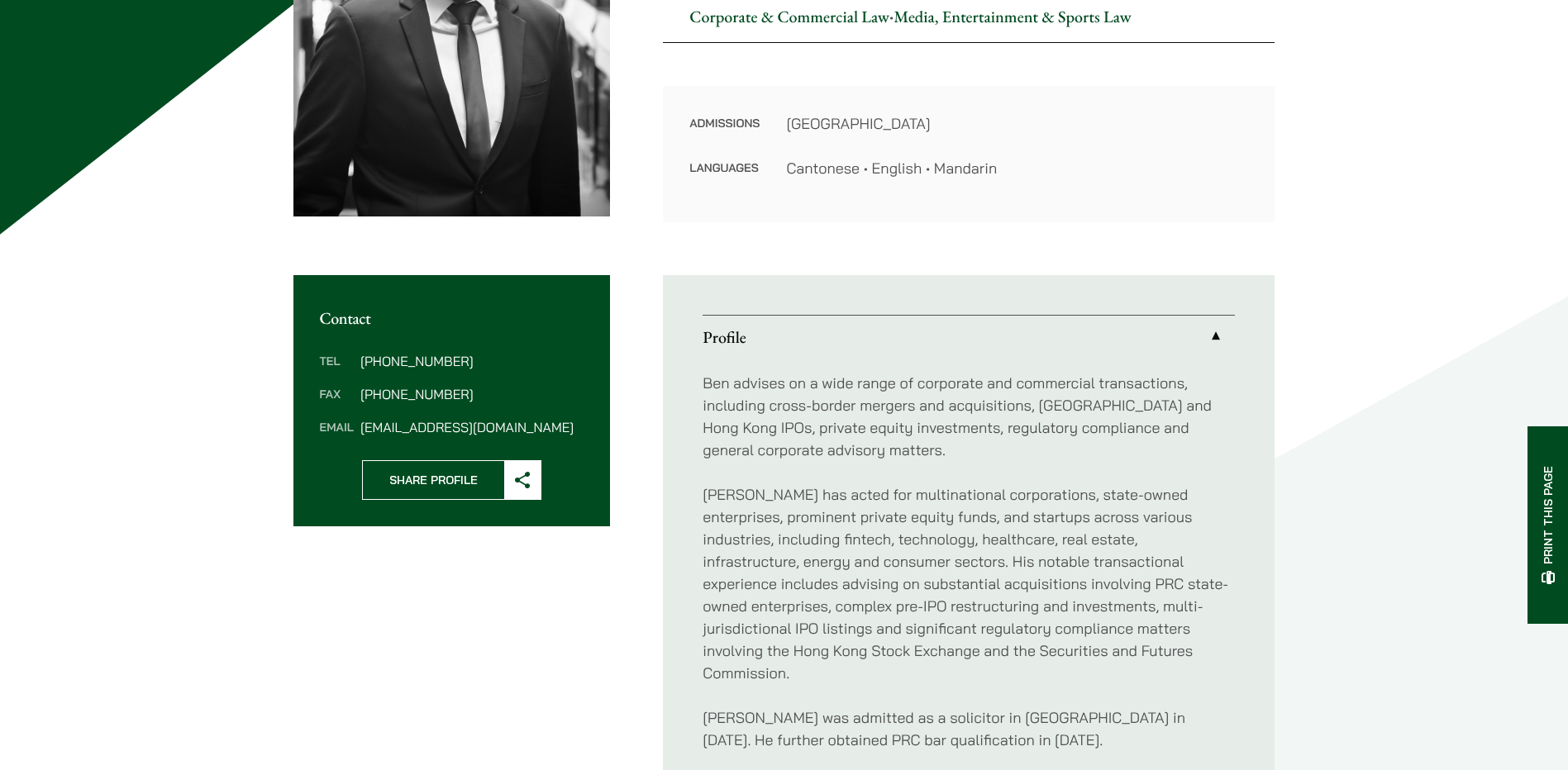
scroll to position [331, 0]
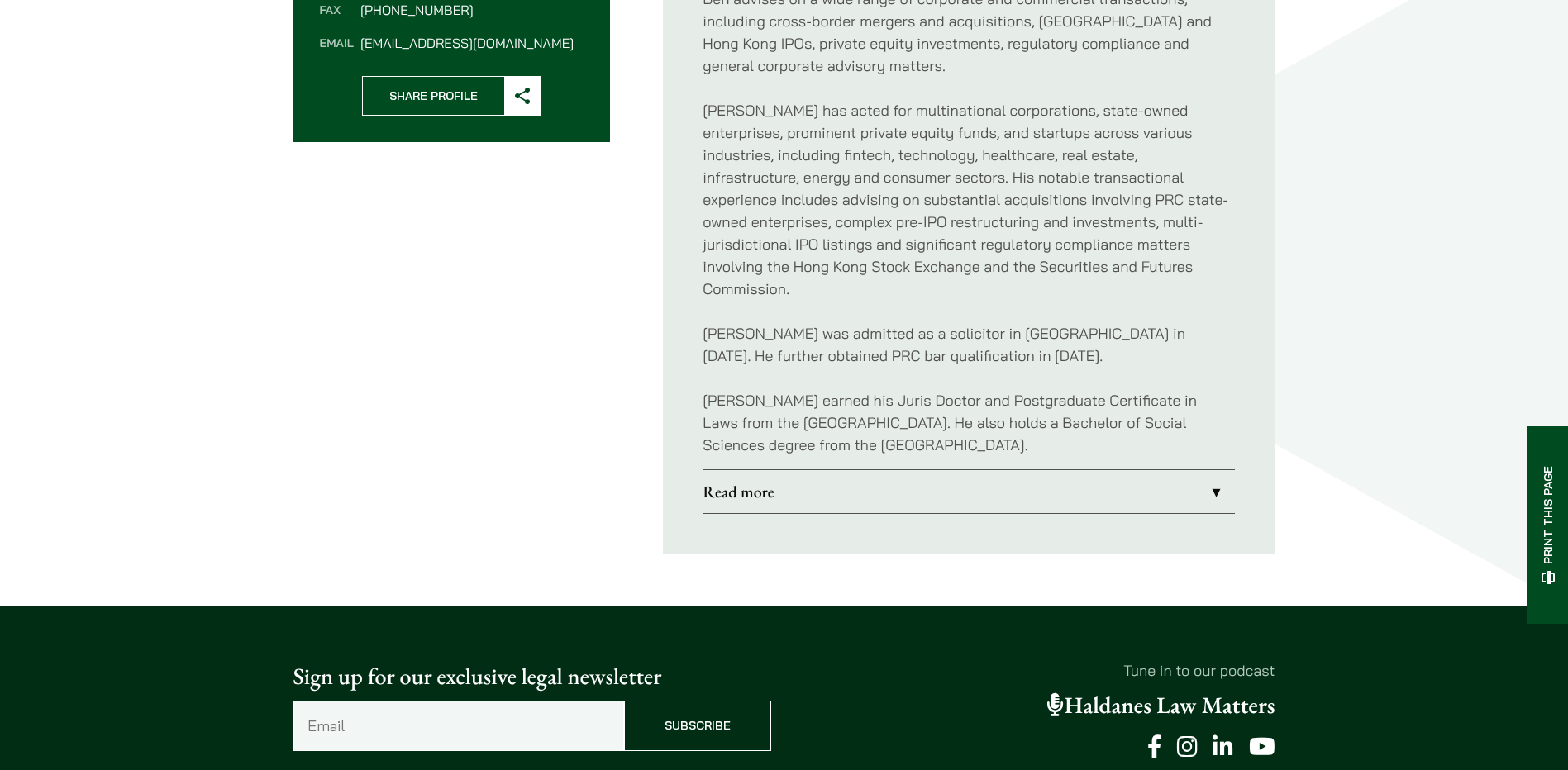
click at [824, 470] on link "Read more" at bounding box center [968, 491] width 532 height 43
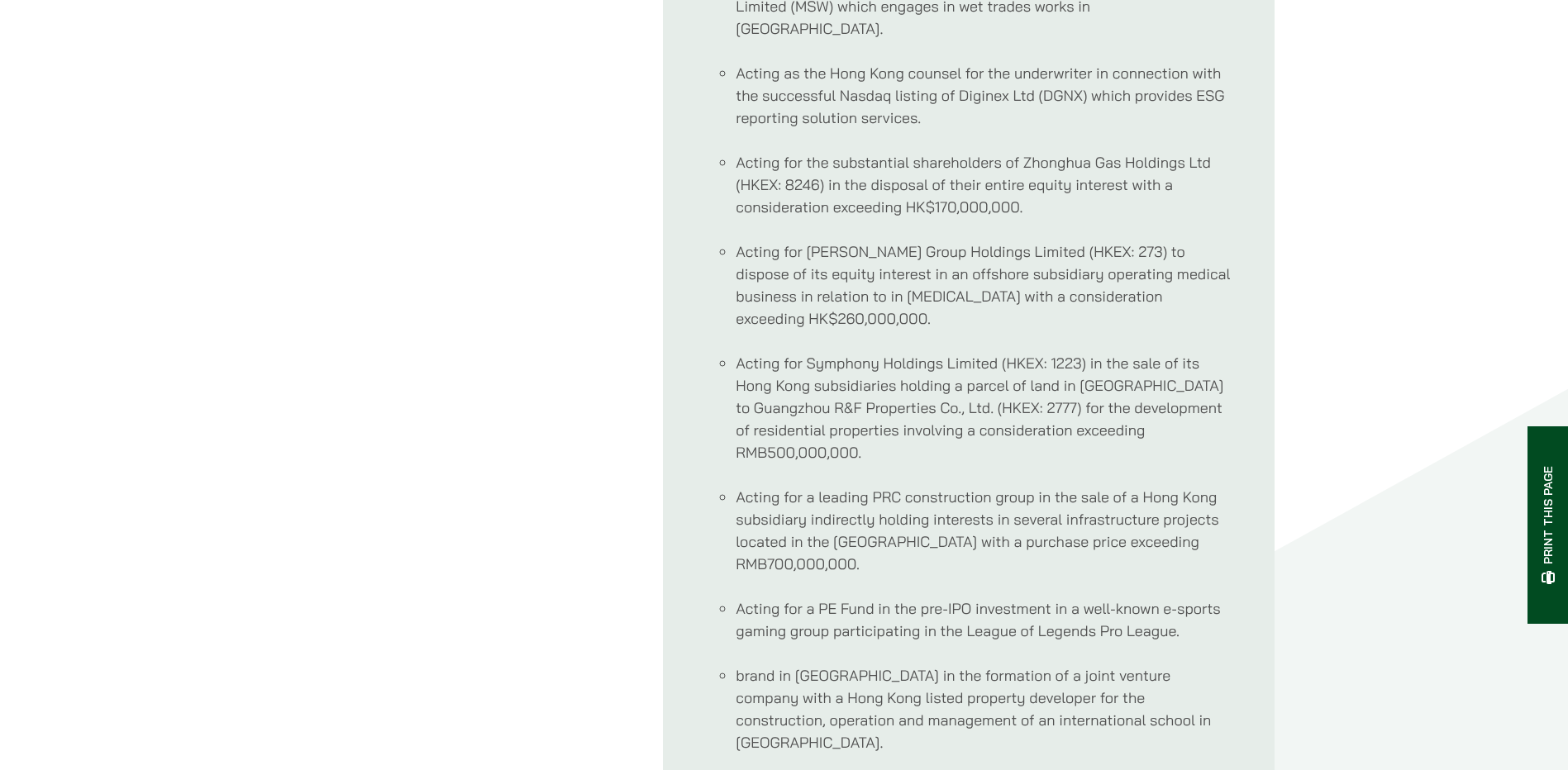
scroll to position [1239, 0]
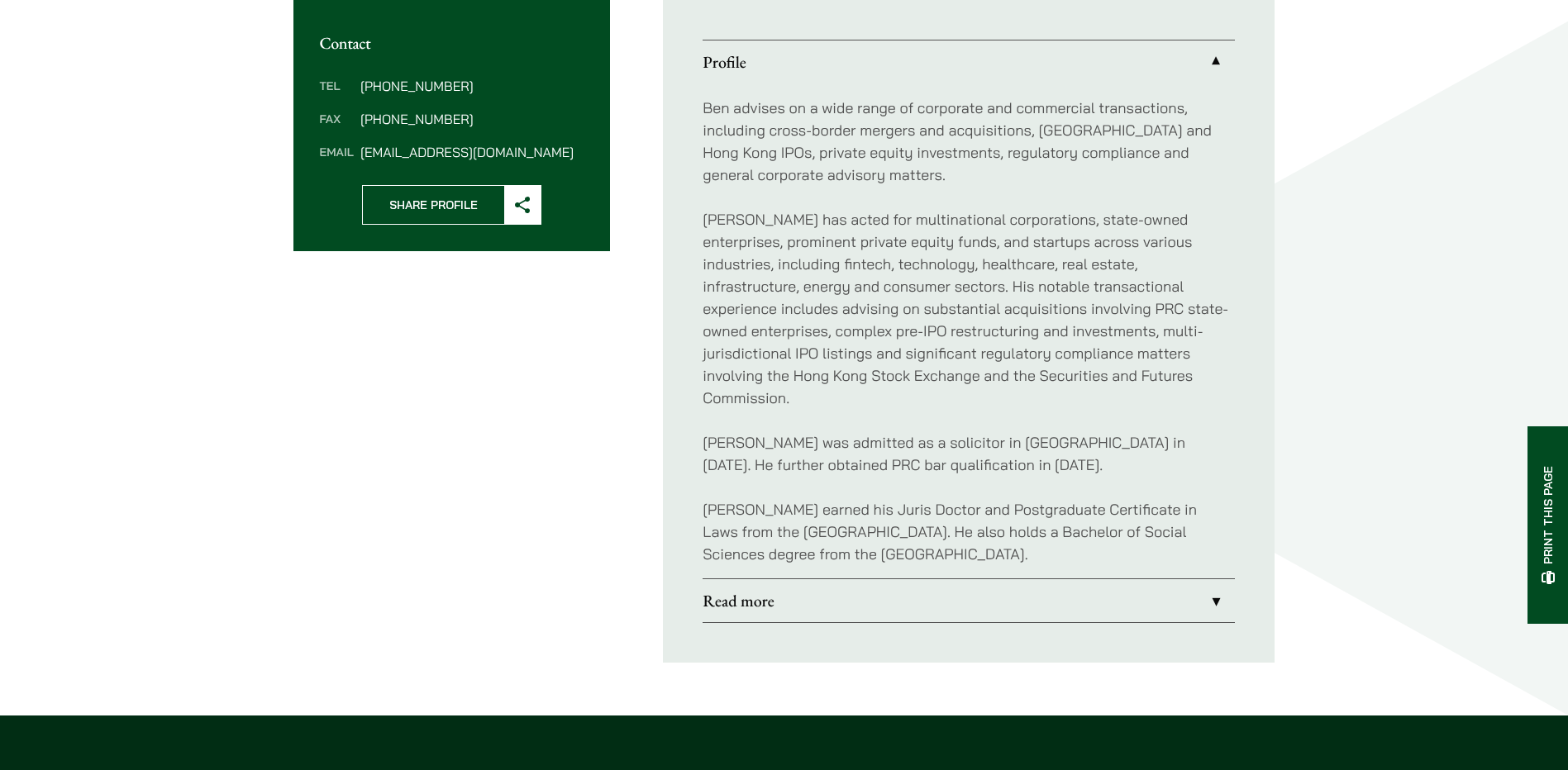
scroll to position [387, 0]
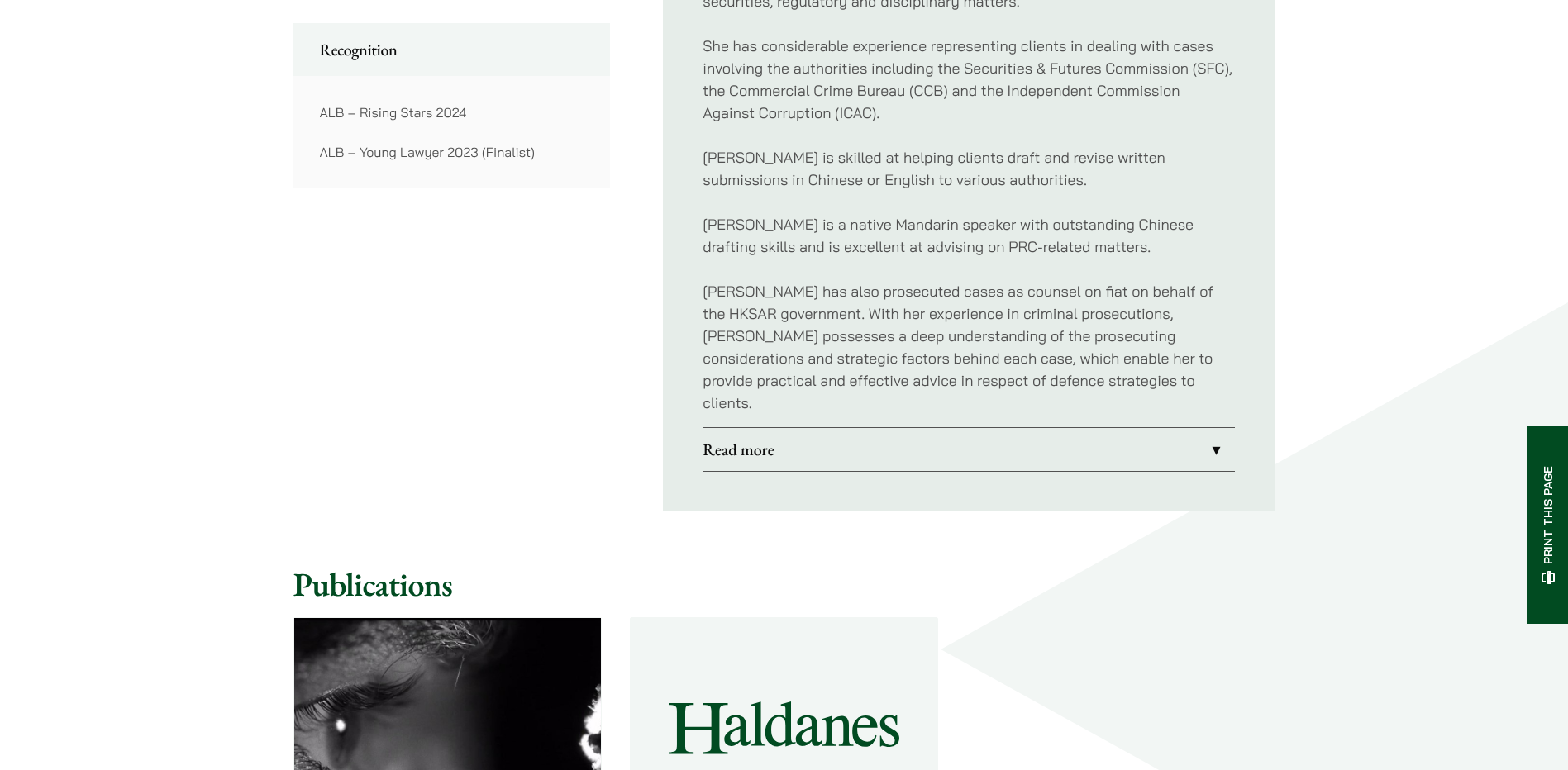
scroll to position [1322, 0]
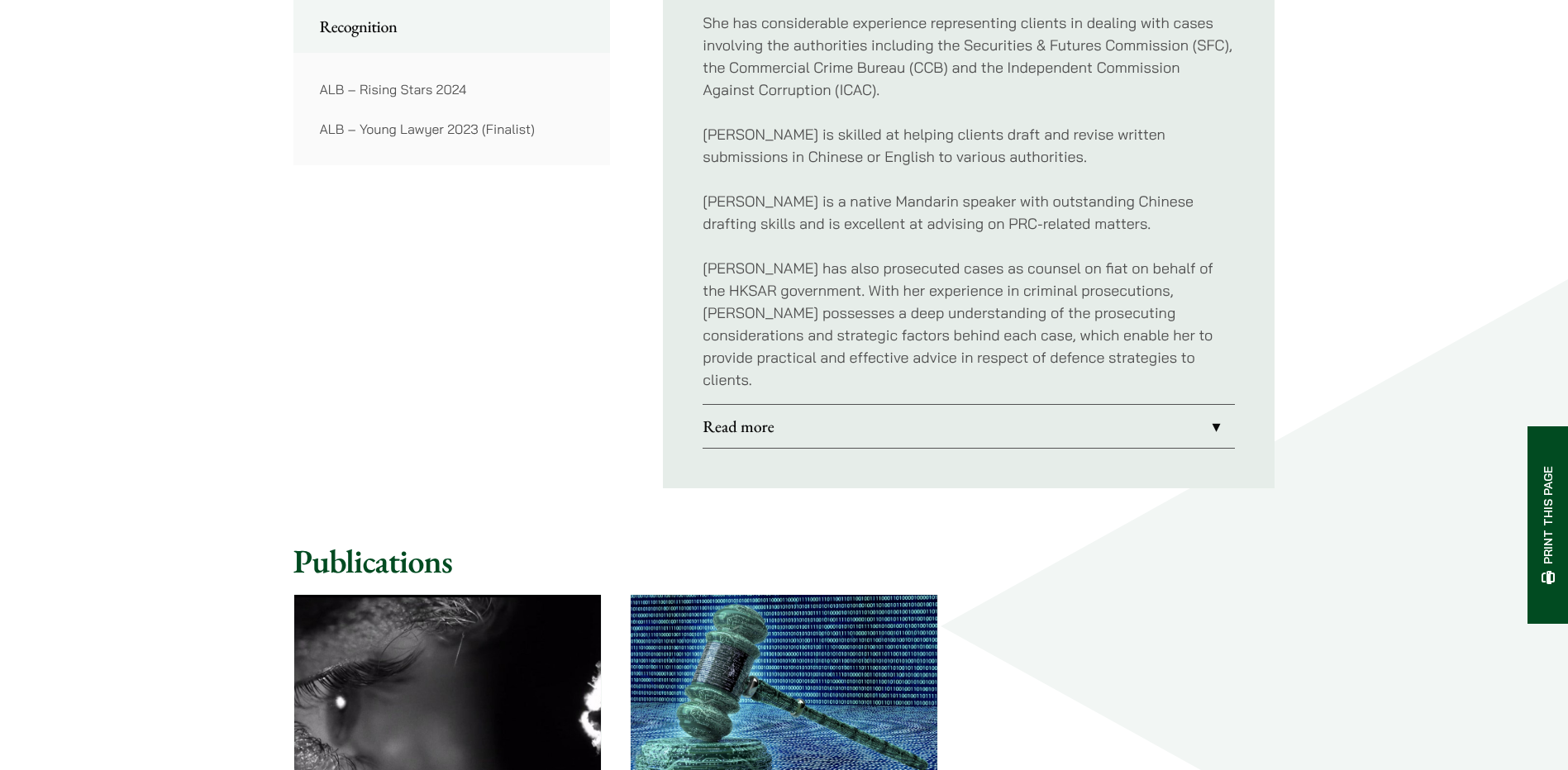
click at [872, 405] on link "Read more" at bounding box center [968, 426] width 532 height 43
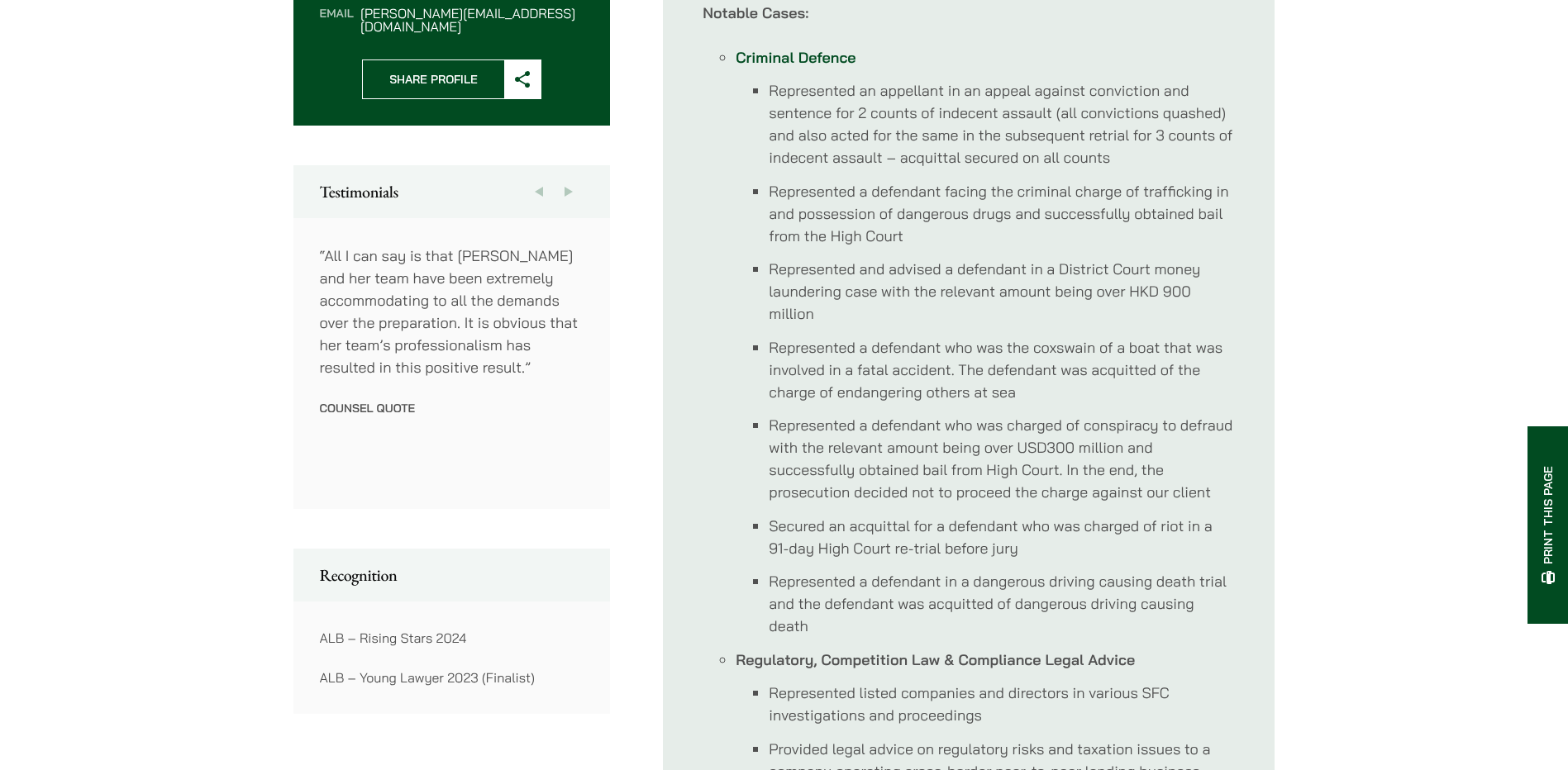
scroll to position [743, 0]
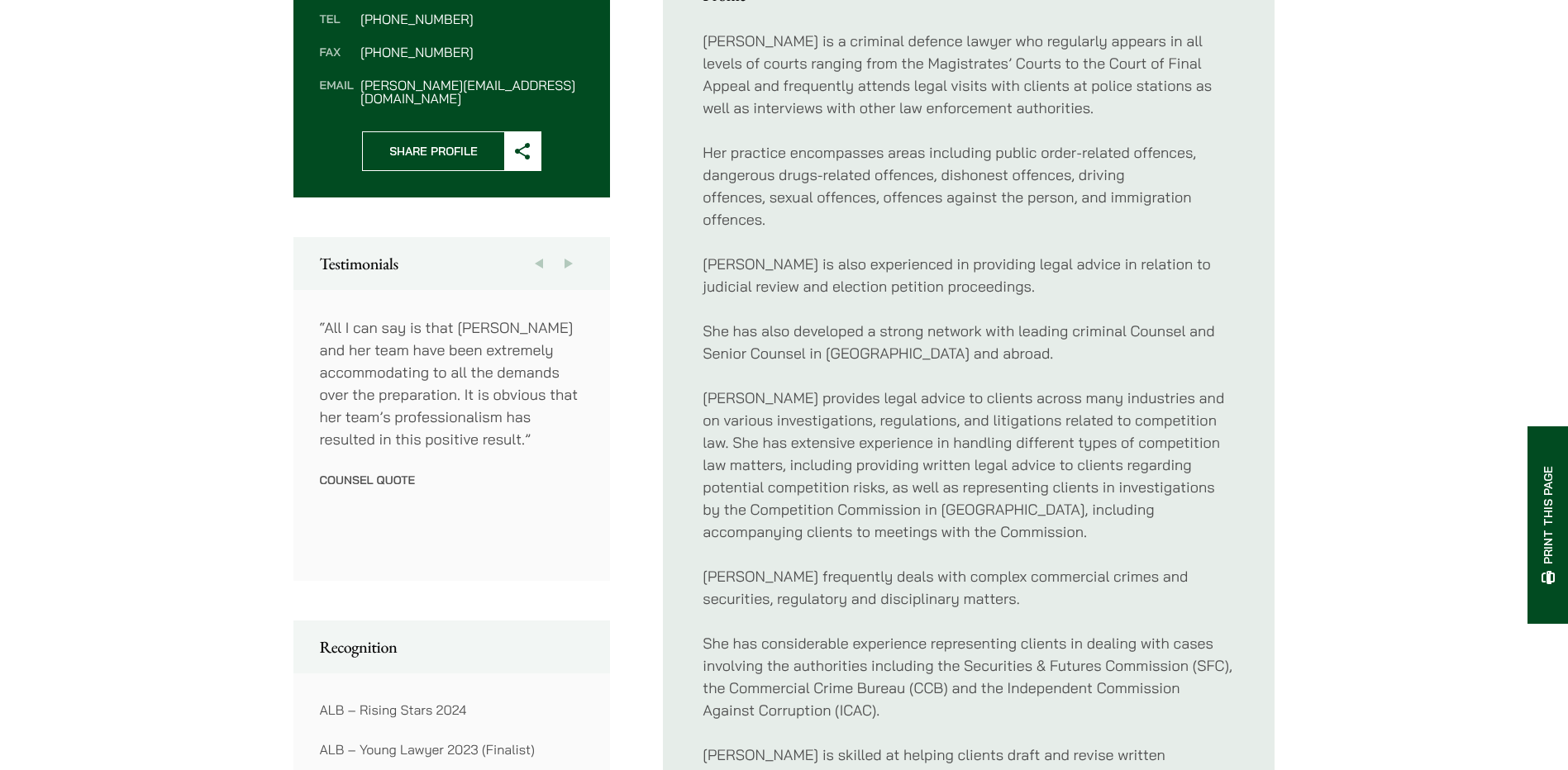
scroll to position [634, 0]
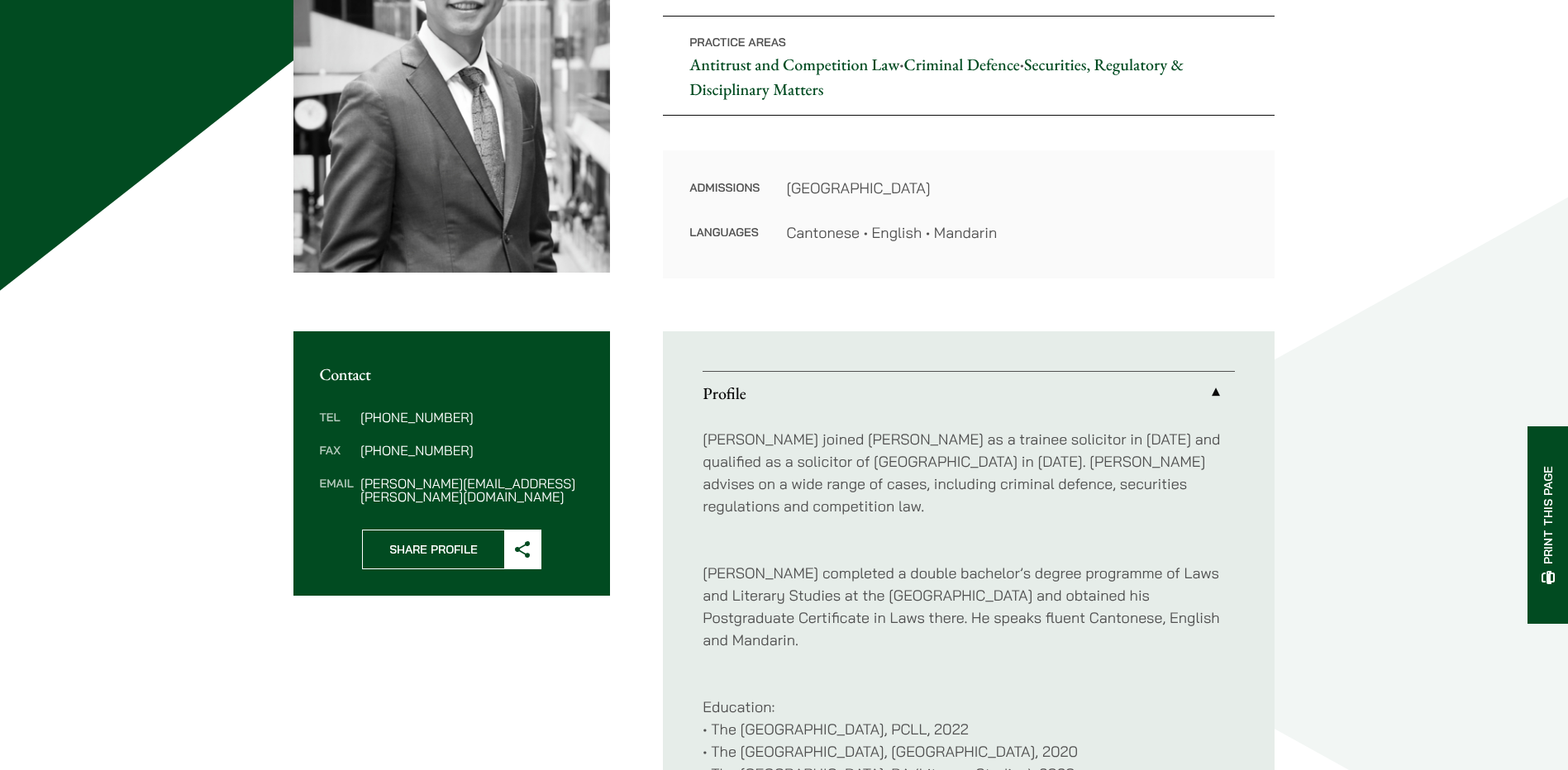
scroll to position [82, 0]
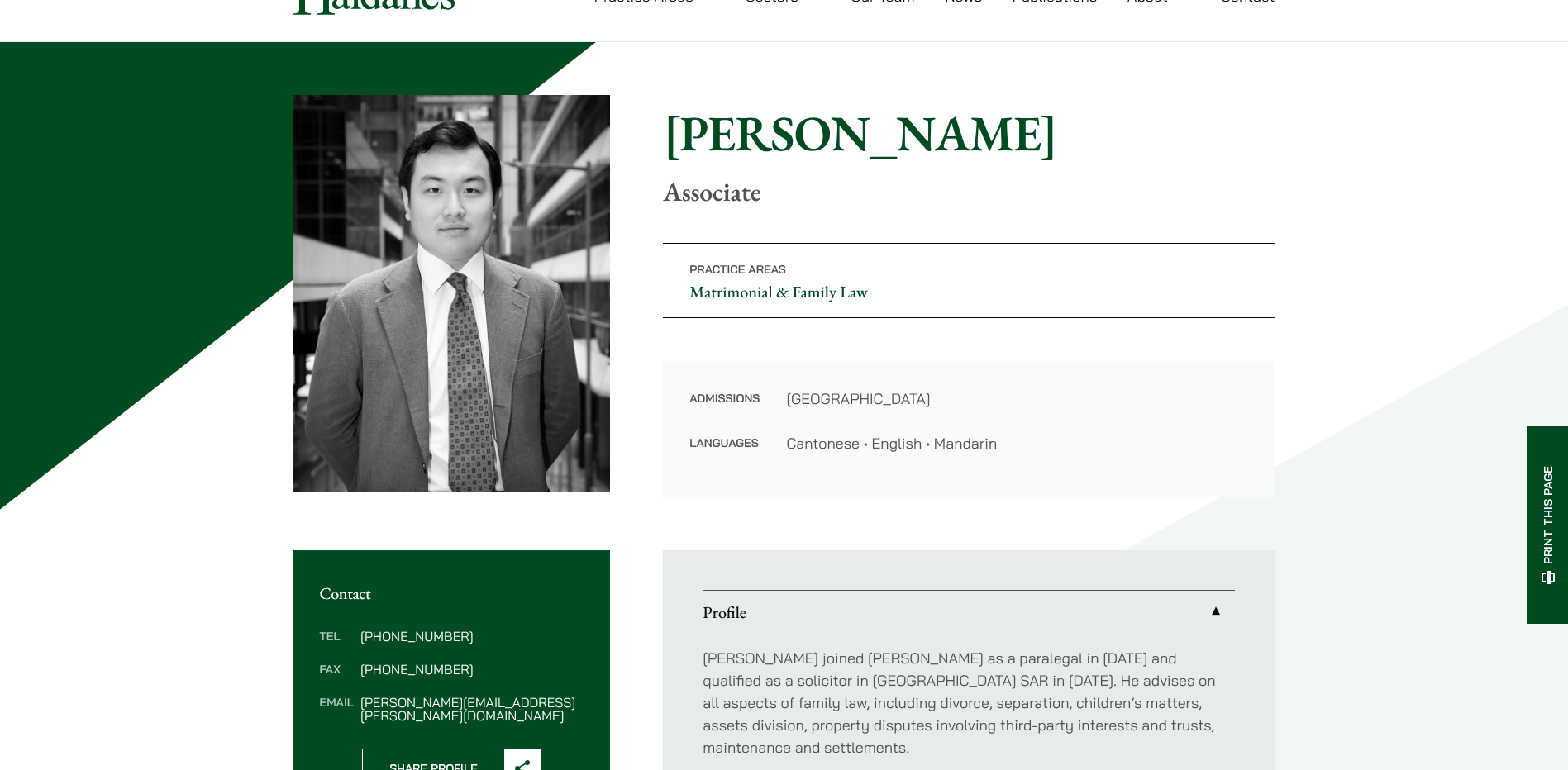
scroll to position [413, 0]
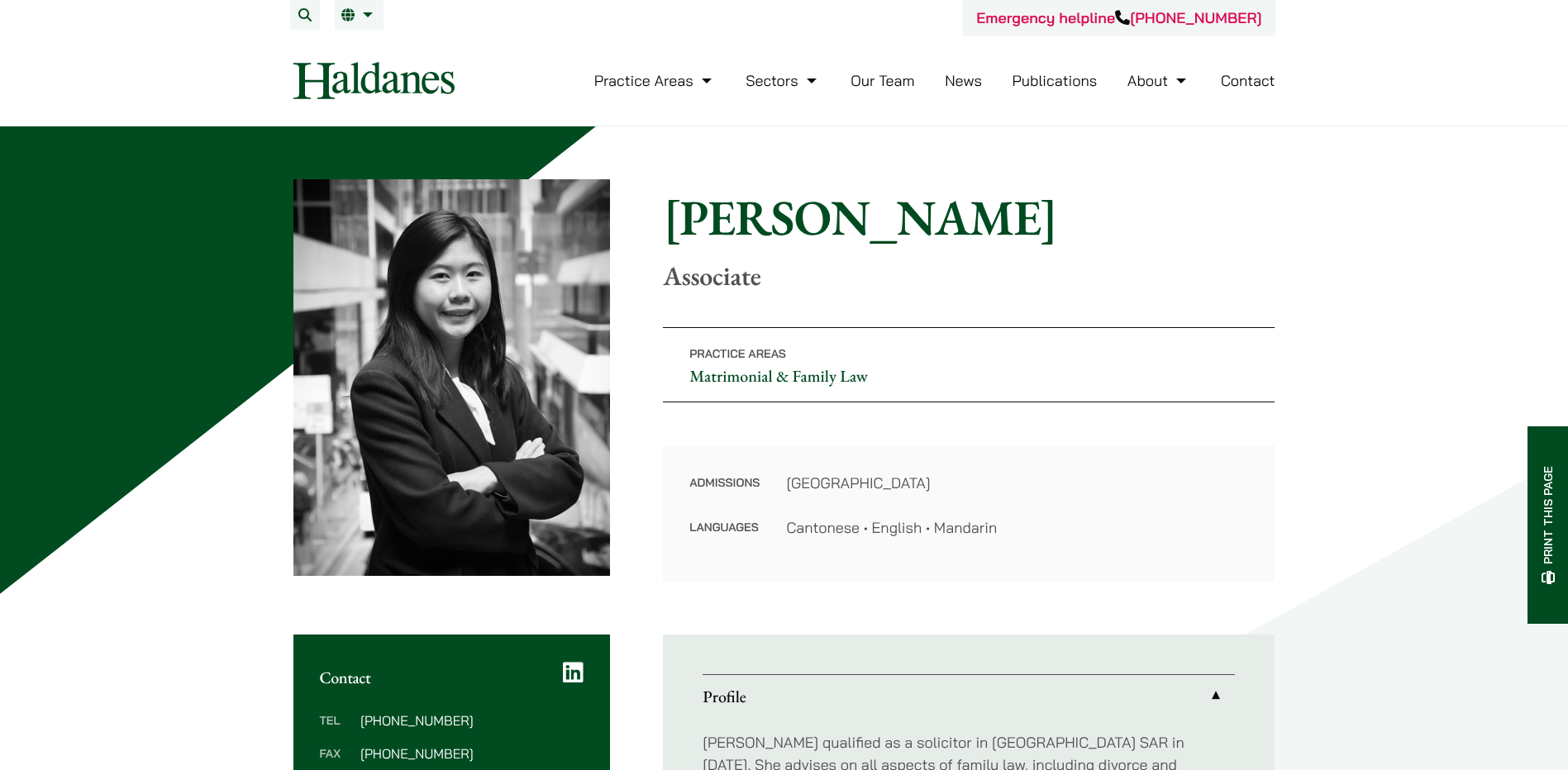
scroll to position [413, 0]
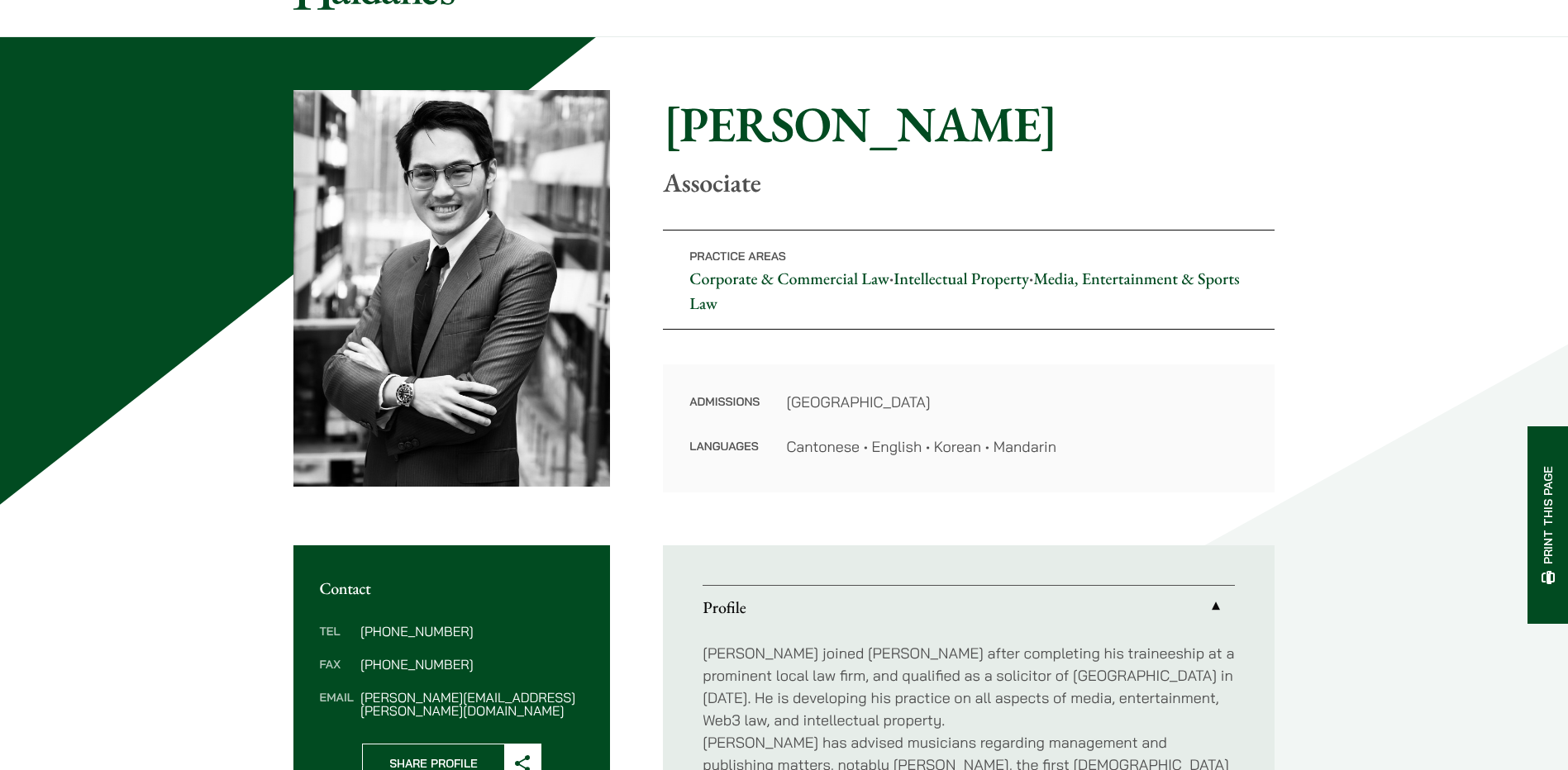
scroll to position [247, 0]
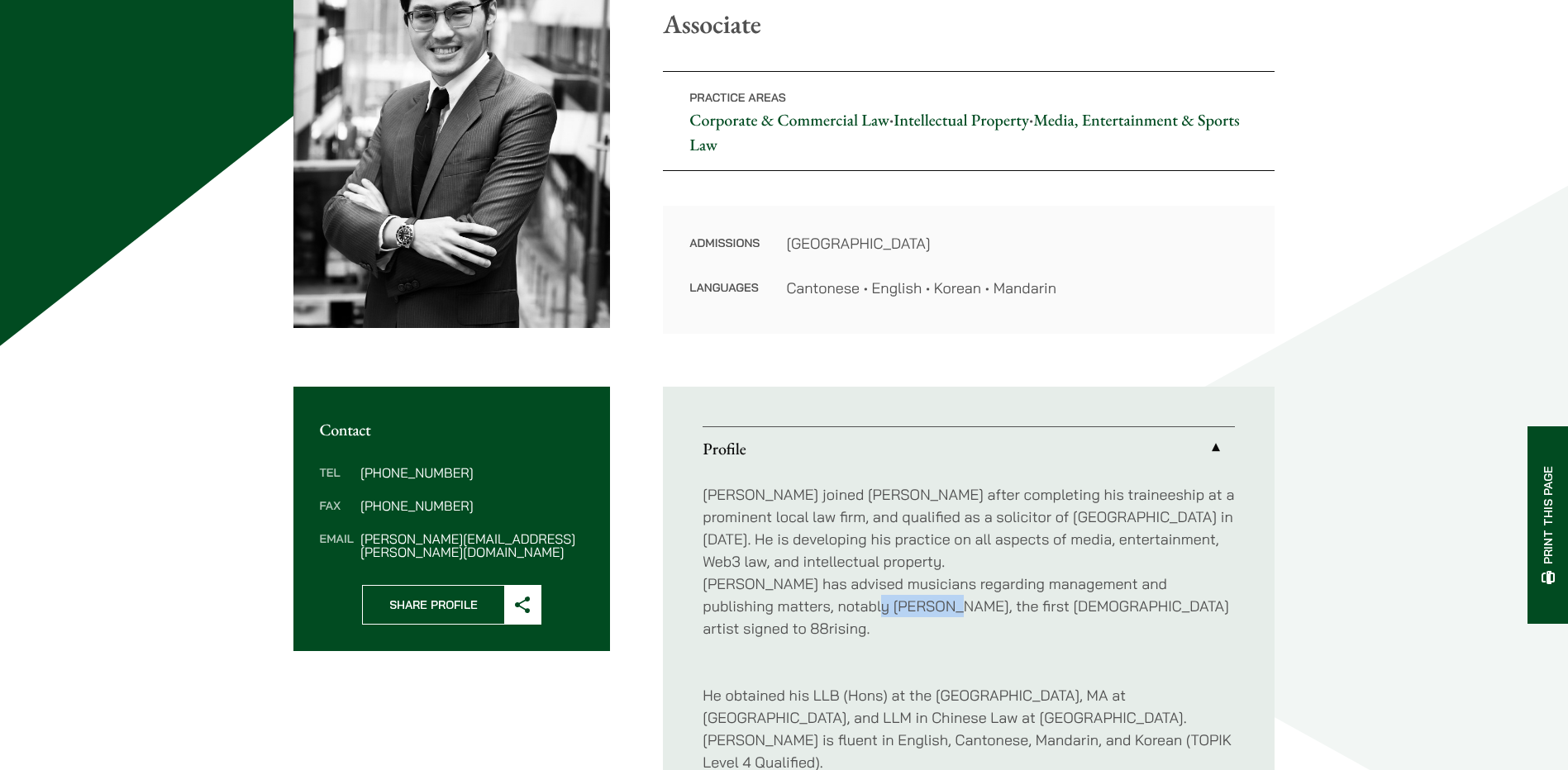
drag, startPoint x: 823, startPoint y: 609, endPoint x: 886, endPoint y: 610, distance: 63.0
click at [886, 610] on p "Christopher joined Haldanes after completing his traineeship at a prominent loc…" at bounding box center [968, 561] width 532 height 156
drag, startPoint x: 886, startPoint y: 610, endPoint x: 872, endPoint y: 609, distance: 14.0
copy p "Derek Dali"
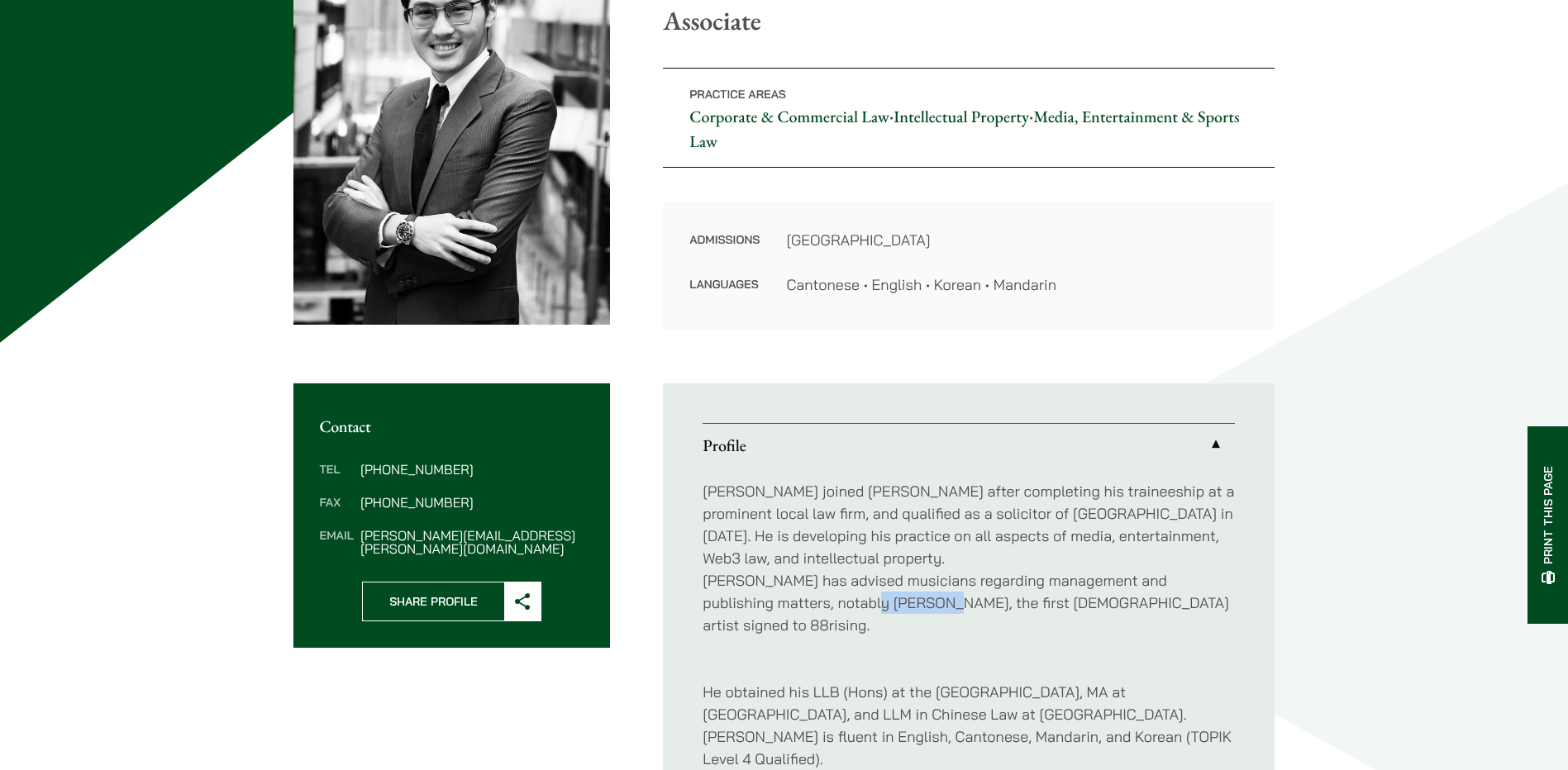
scroll to position [82, 0]
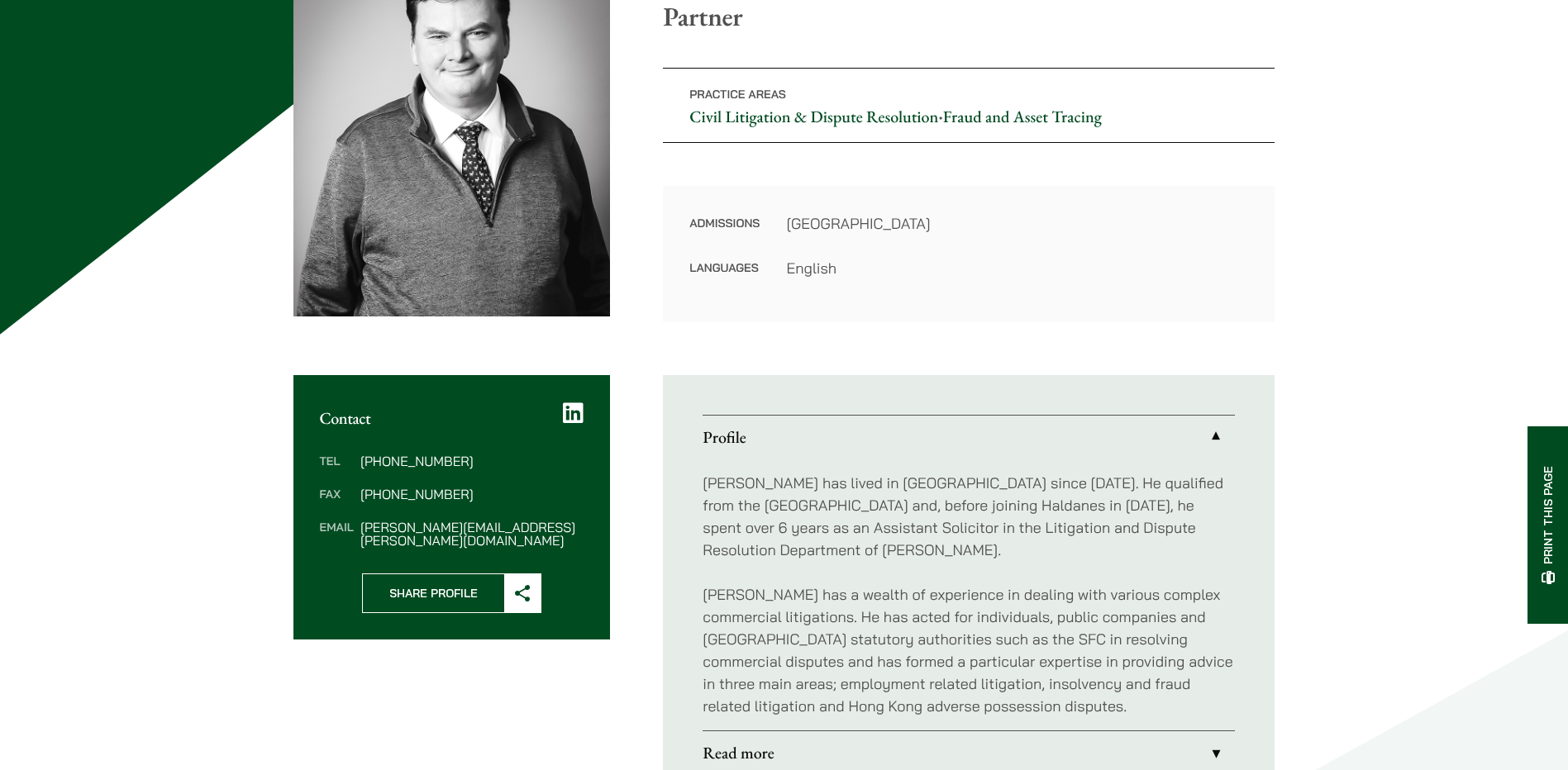
scroll to position [496, 0]
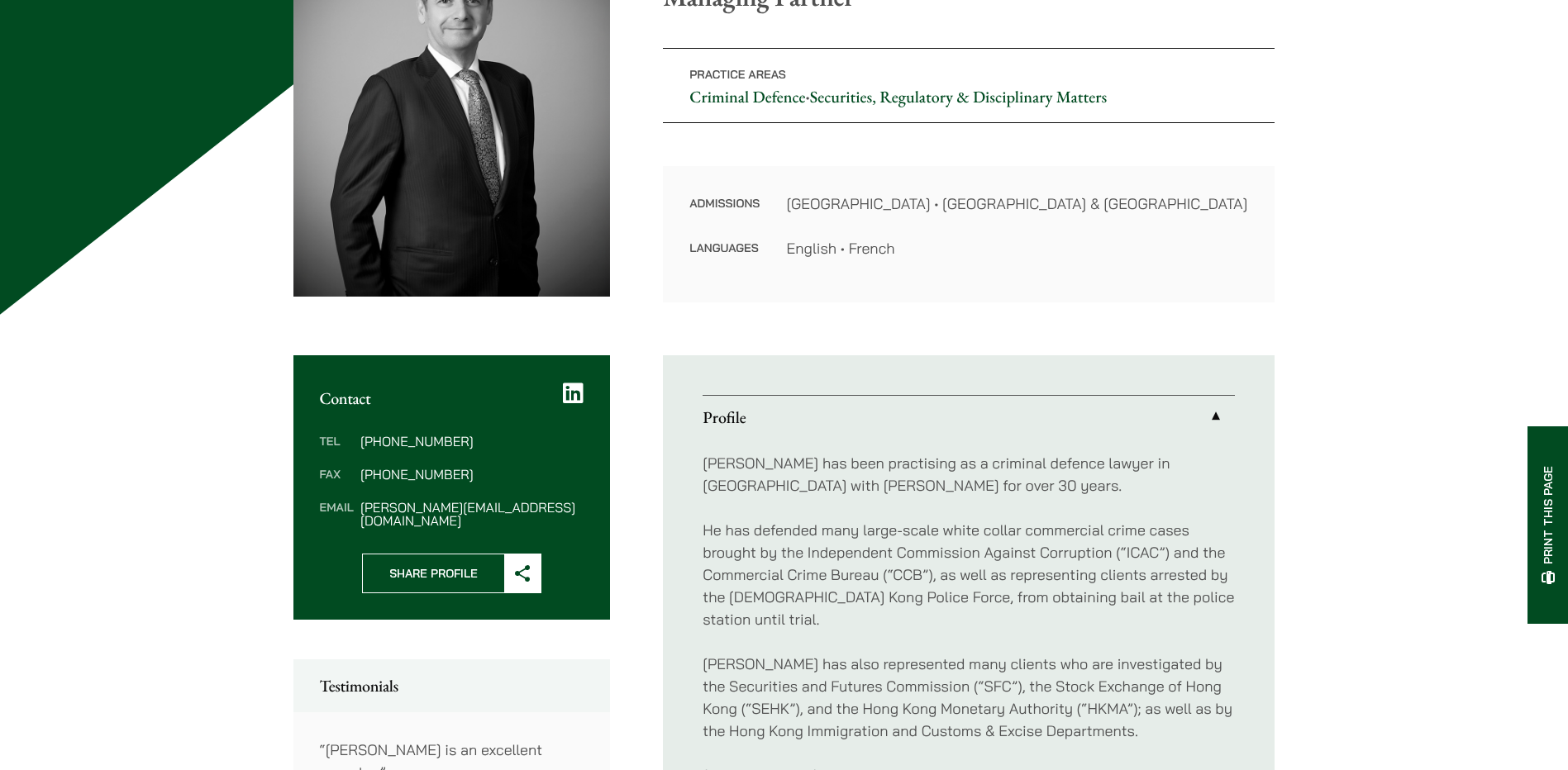
scroll to position [82, 0]
